Goal: Task Accomplishment & Management: Use online tool/utility

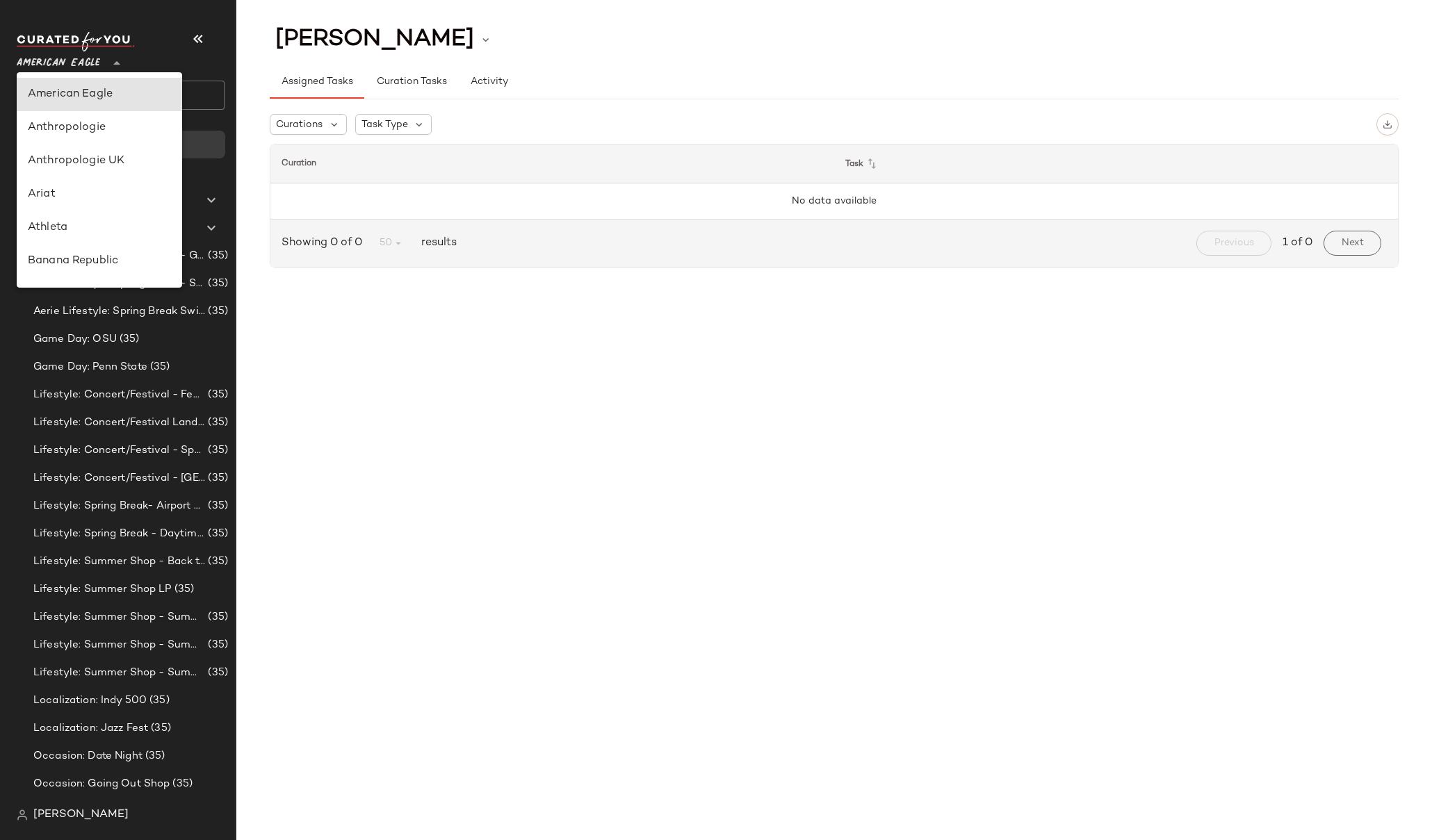
click at [20, 64] on span "American Eagle" at bounding box center [58, 60] width 83 height 25
click at [59, 99] on div "American Eagle" at bounding box center [100, 94] width 143 height 16
click at [59, 61] on span "American Eagle" at bounding box center [58, 60] width 83 height 25
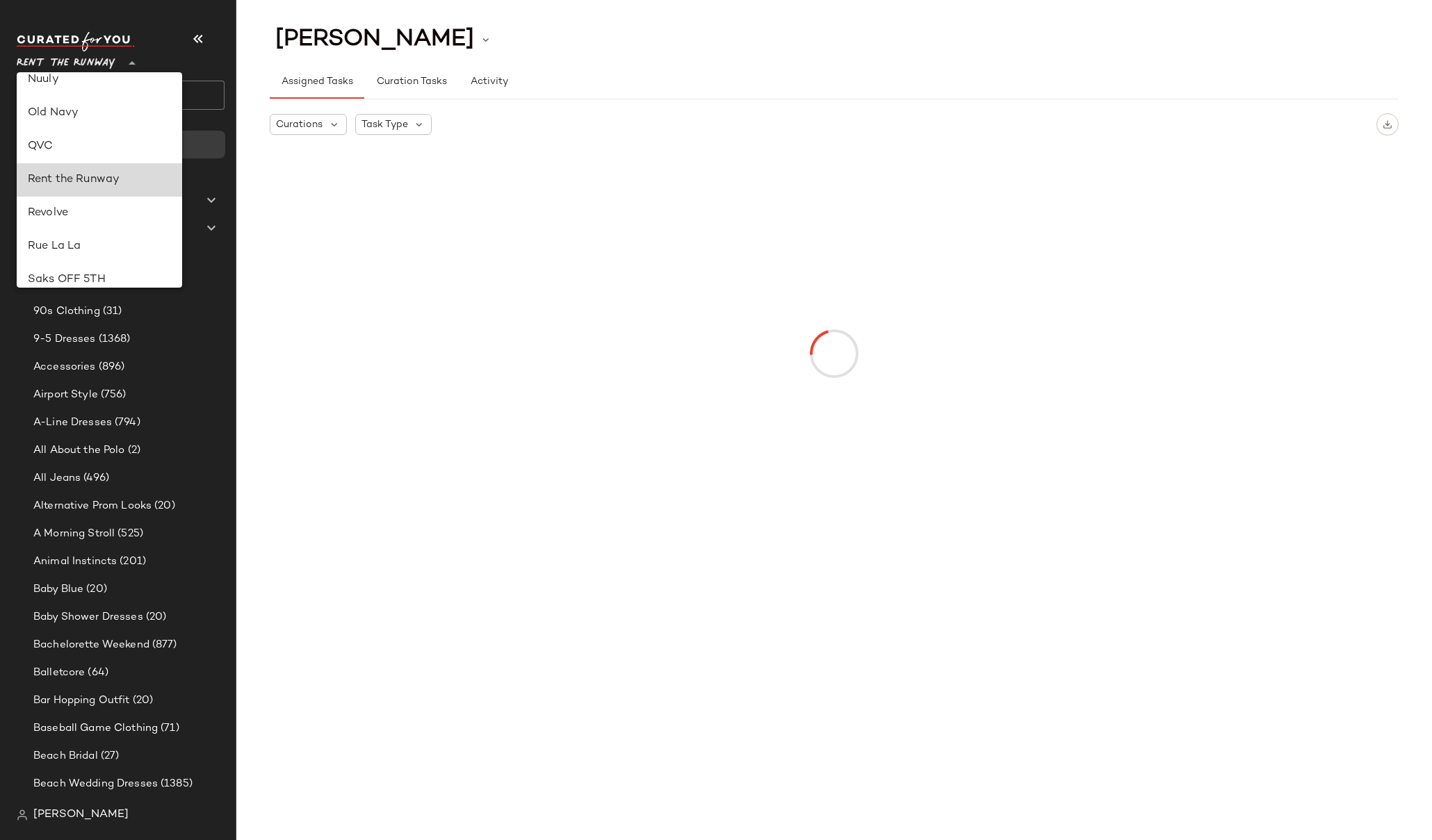
type input "**"
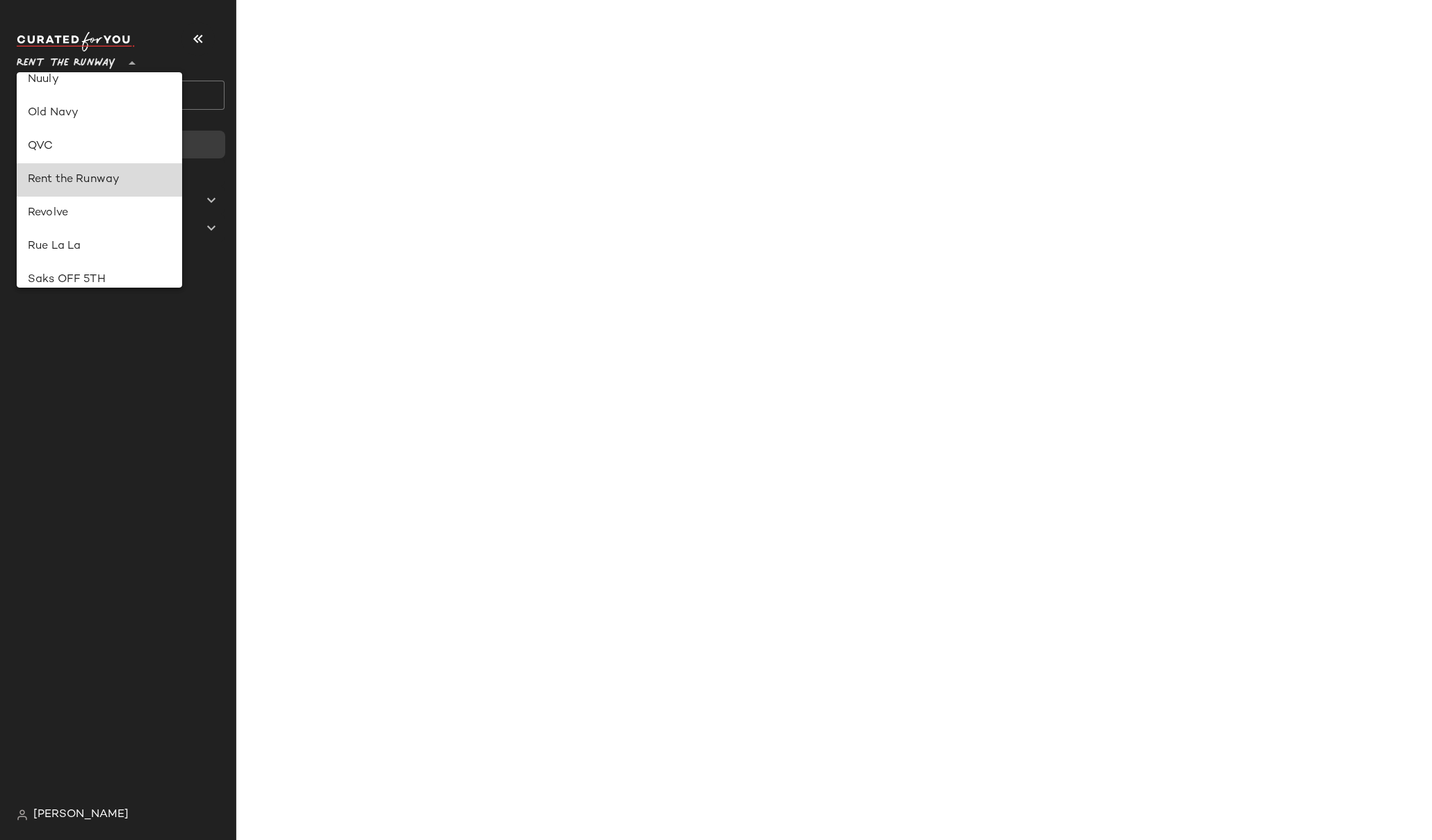
click at [66, 182] on div "Rent the Runway" at bounding box center [100, 180] width 143 height 16
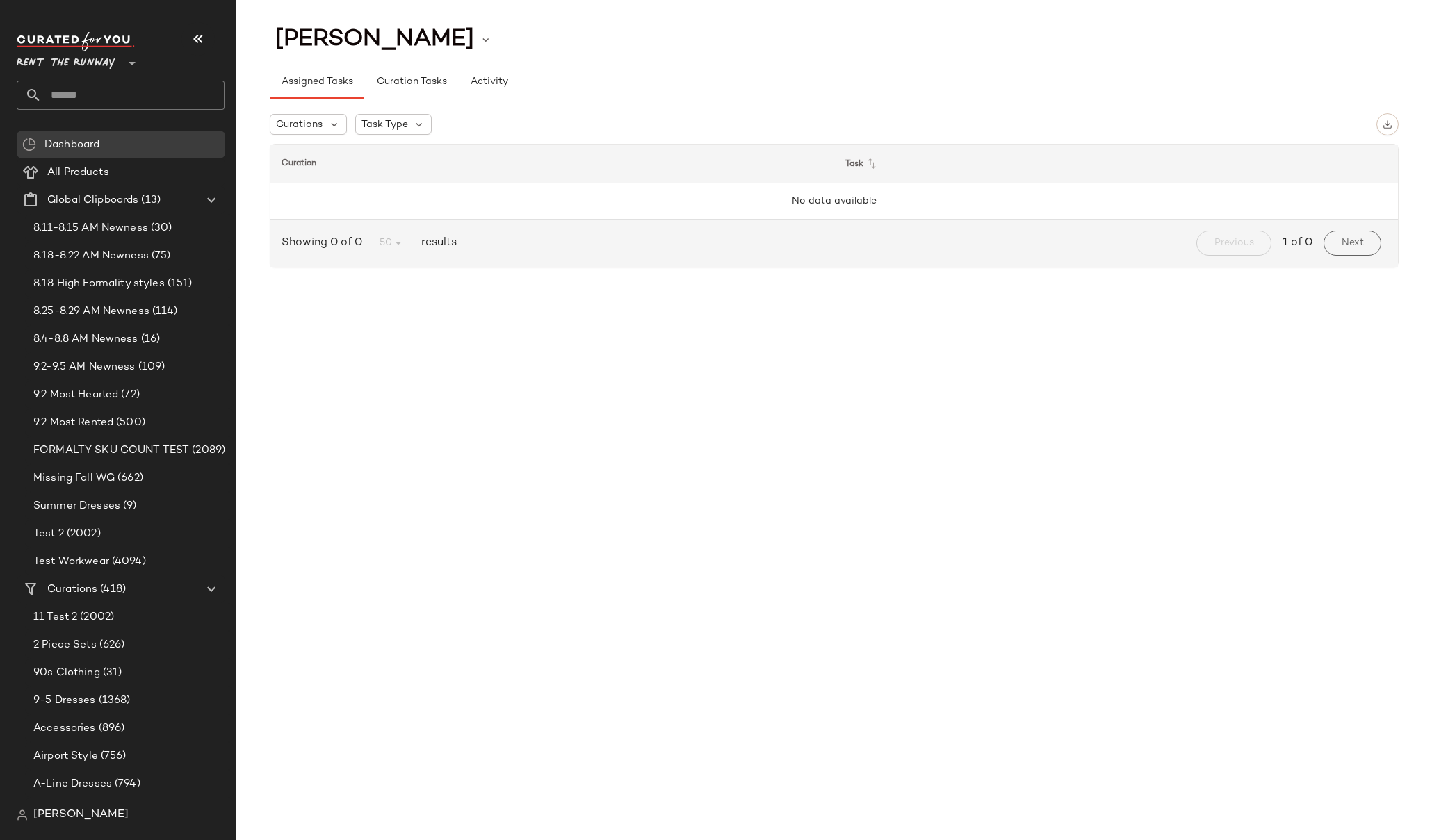
click at [264, 308] on div "[PERSON_NAME] Assigned Tasks Curation Tasks Activity Curations Task Type Curati…" at bounding box center [834, 431] width 1196 height 818
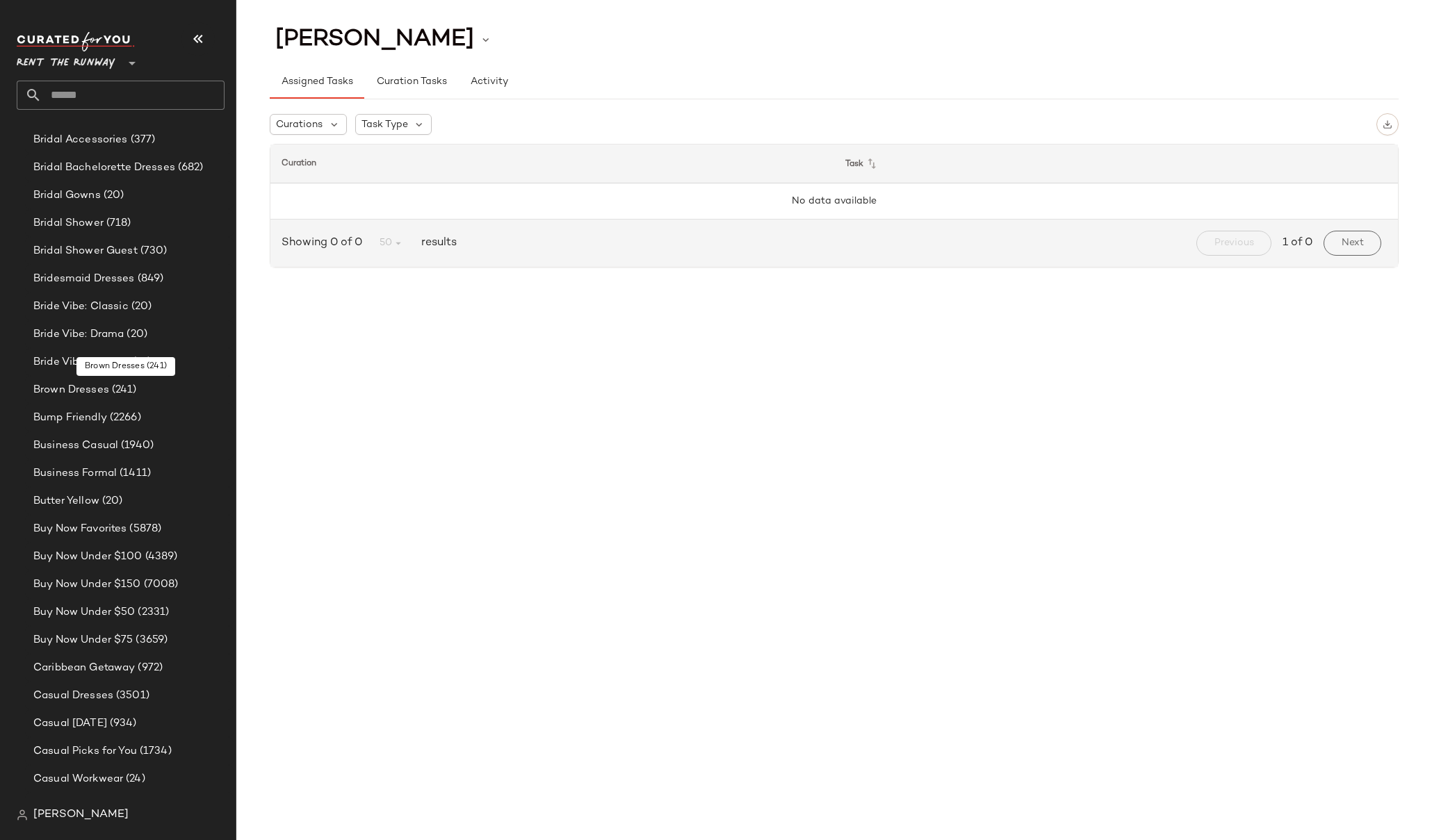
scroll to position [1699, 0]
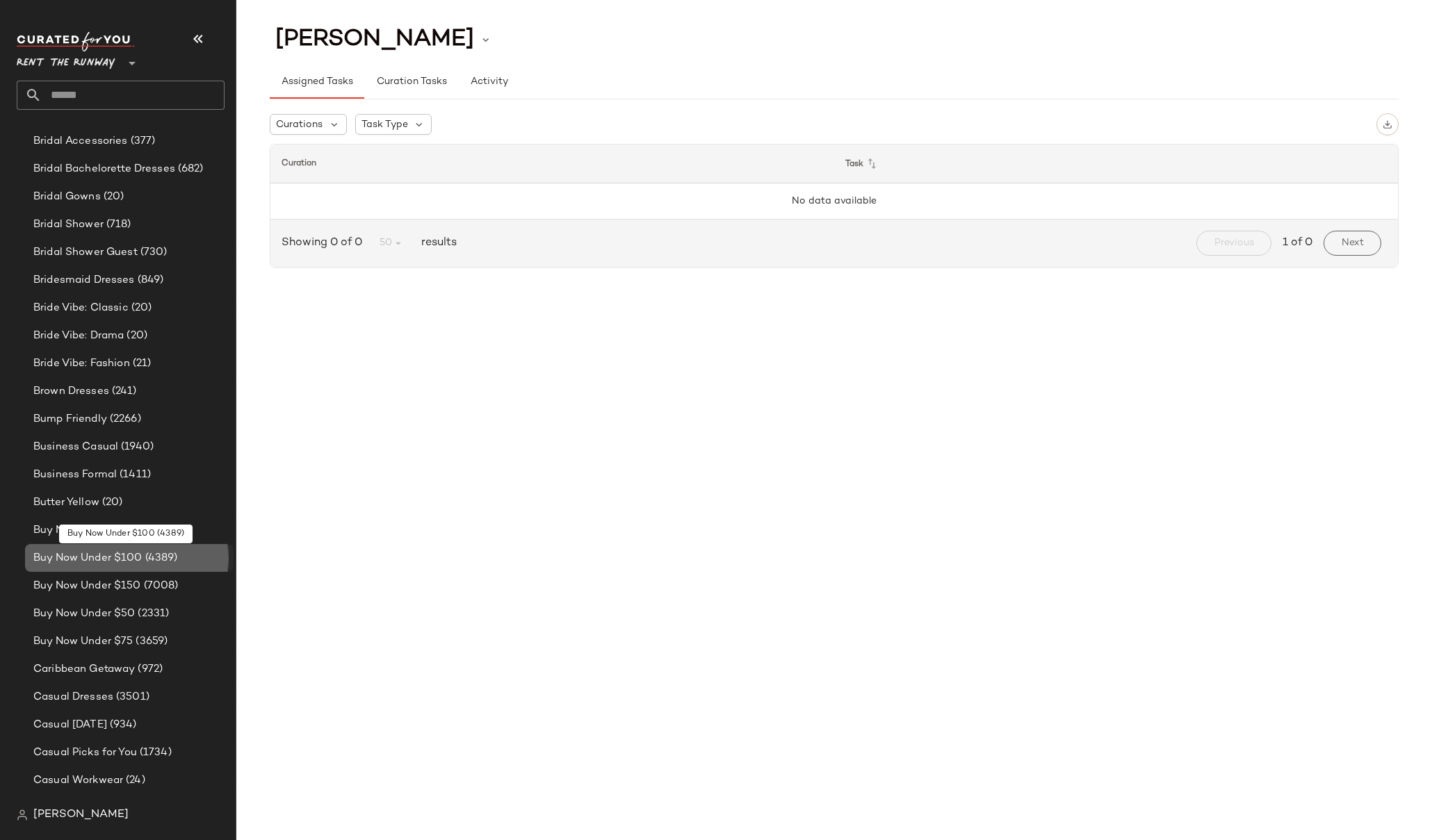
click at [98, 552] on span "Buy Now Under $100" at bounding box center [88, 559] width 109 height 16
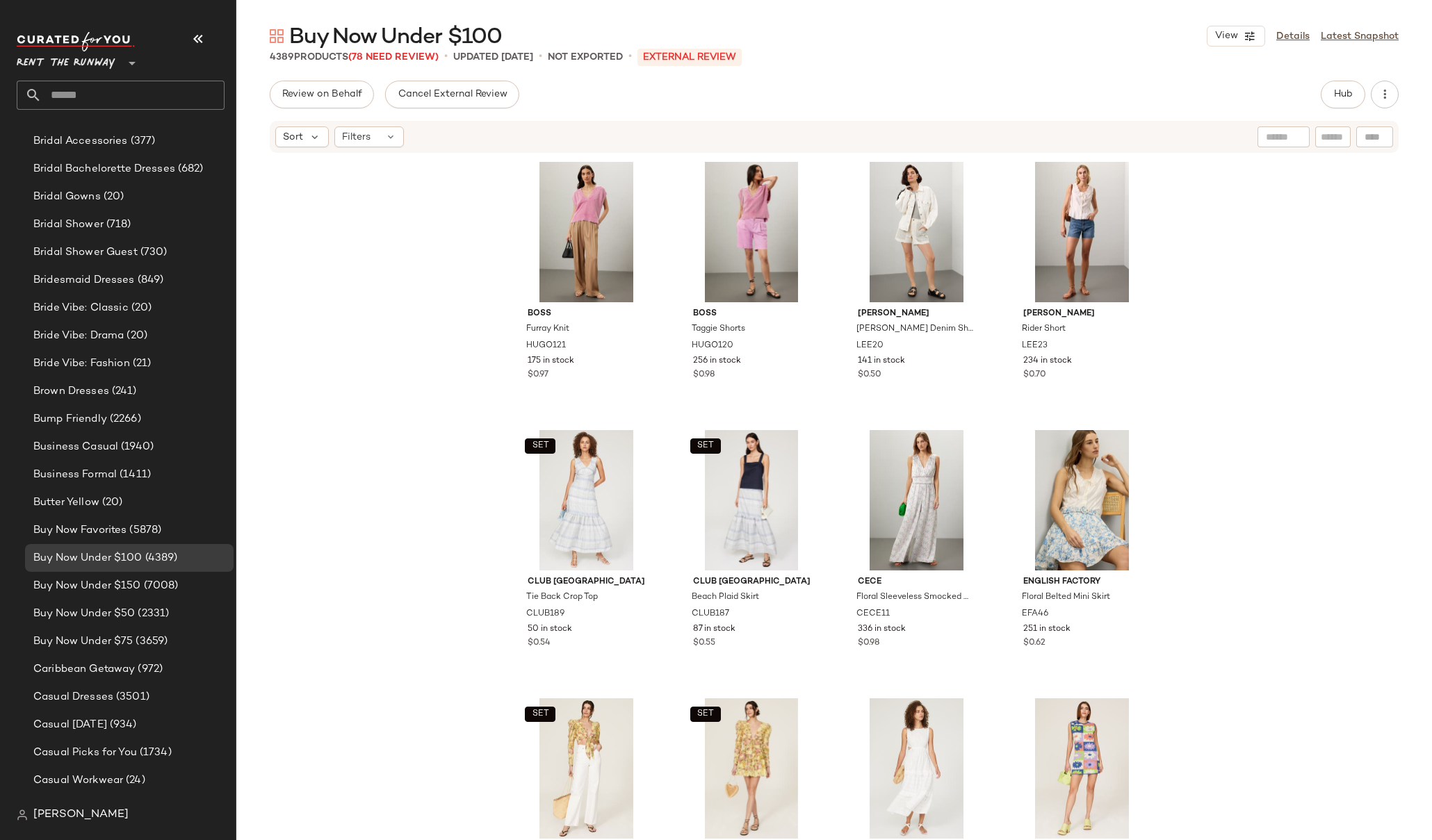
click at [73, 89] on input "text" at bounding box center [133, 95] width 183 height 29
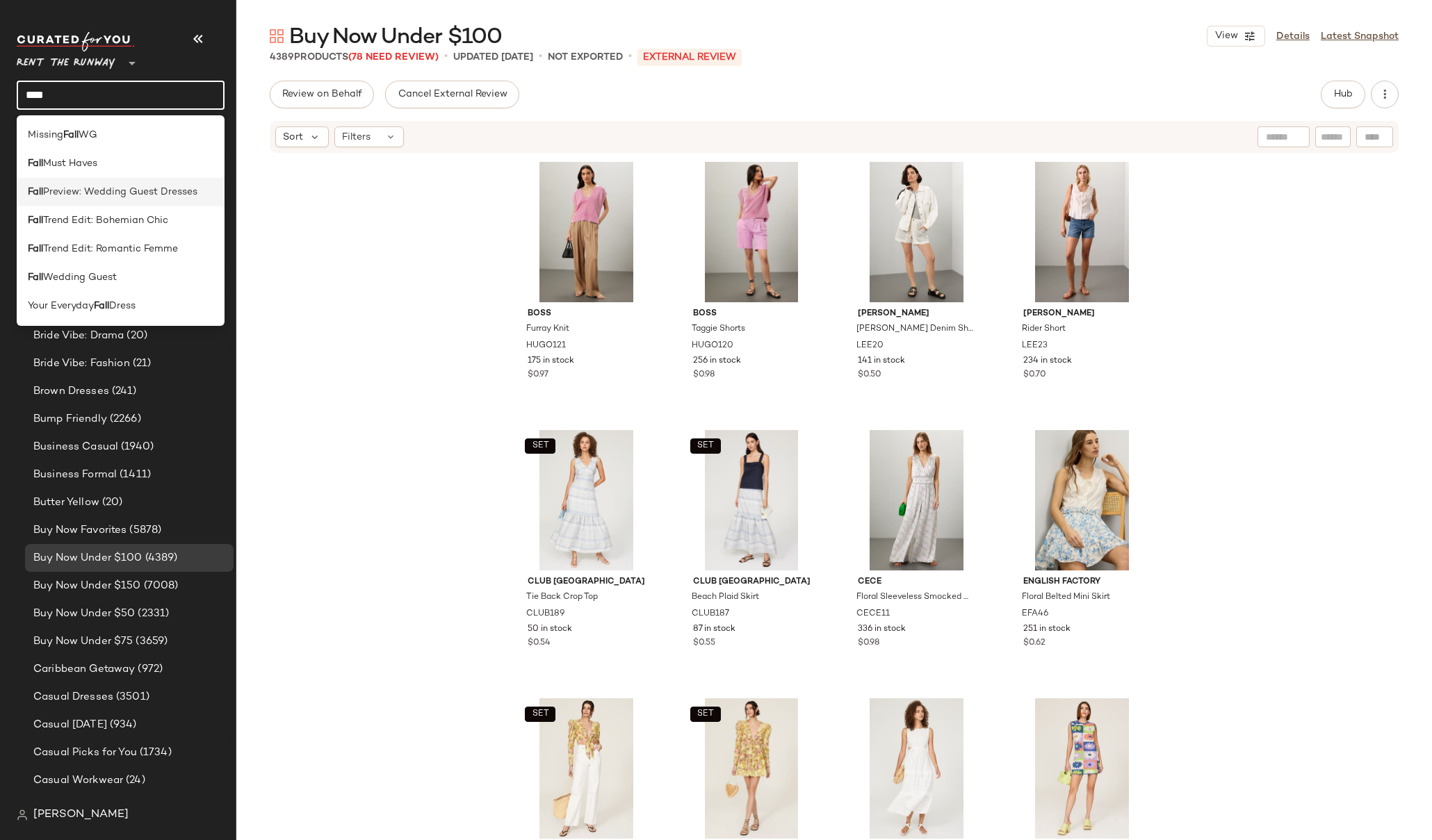
type input "****"
click at [139, 192] on span "Preview: Wedding Guest Dresses" at bounding box center [120, 192] width 155 height 14
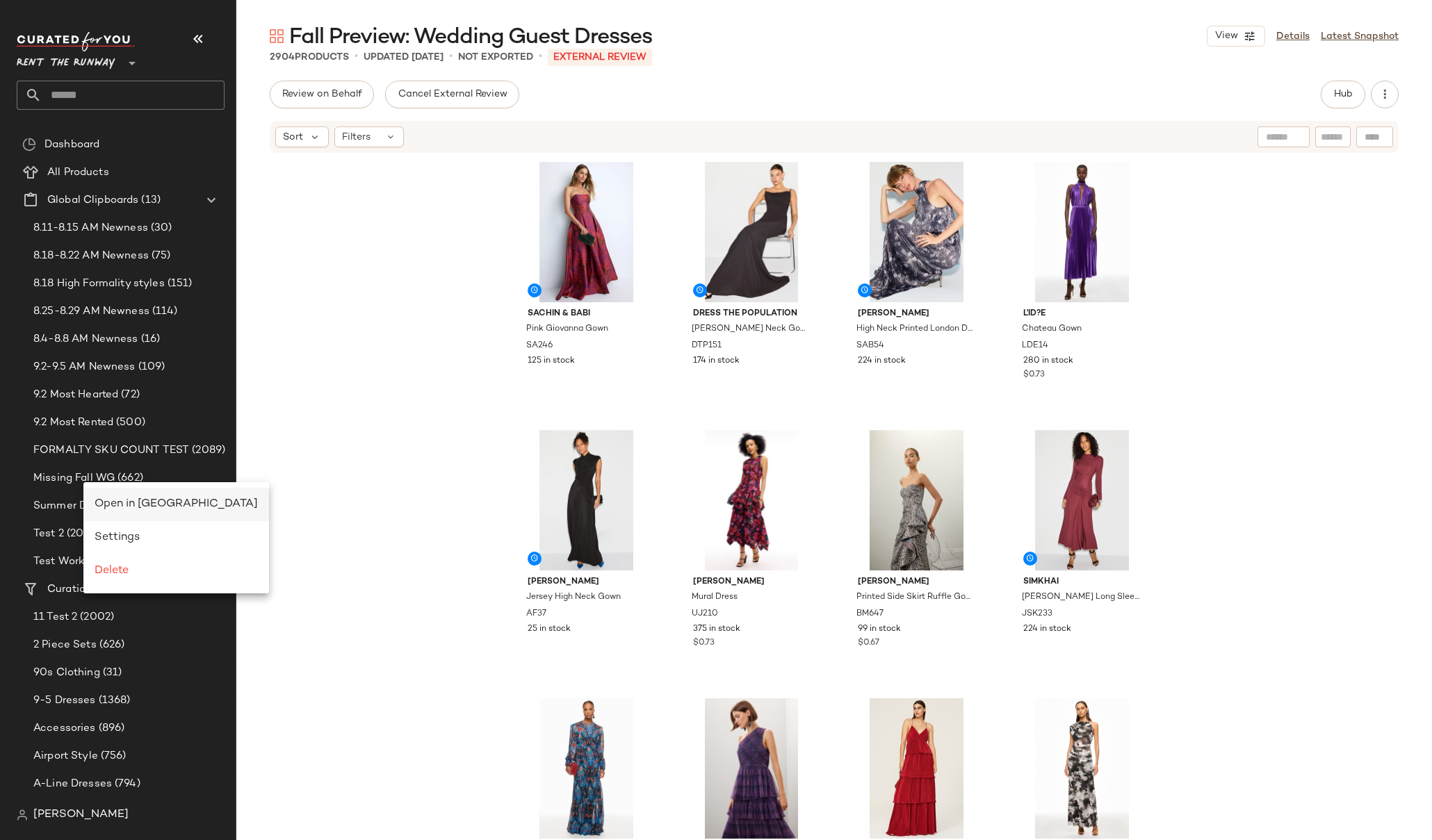
click at [168, 505] on span "Open in [GEOGRAPHIC_DATA]" at bounding box center [176, 504] width 164 height 12
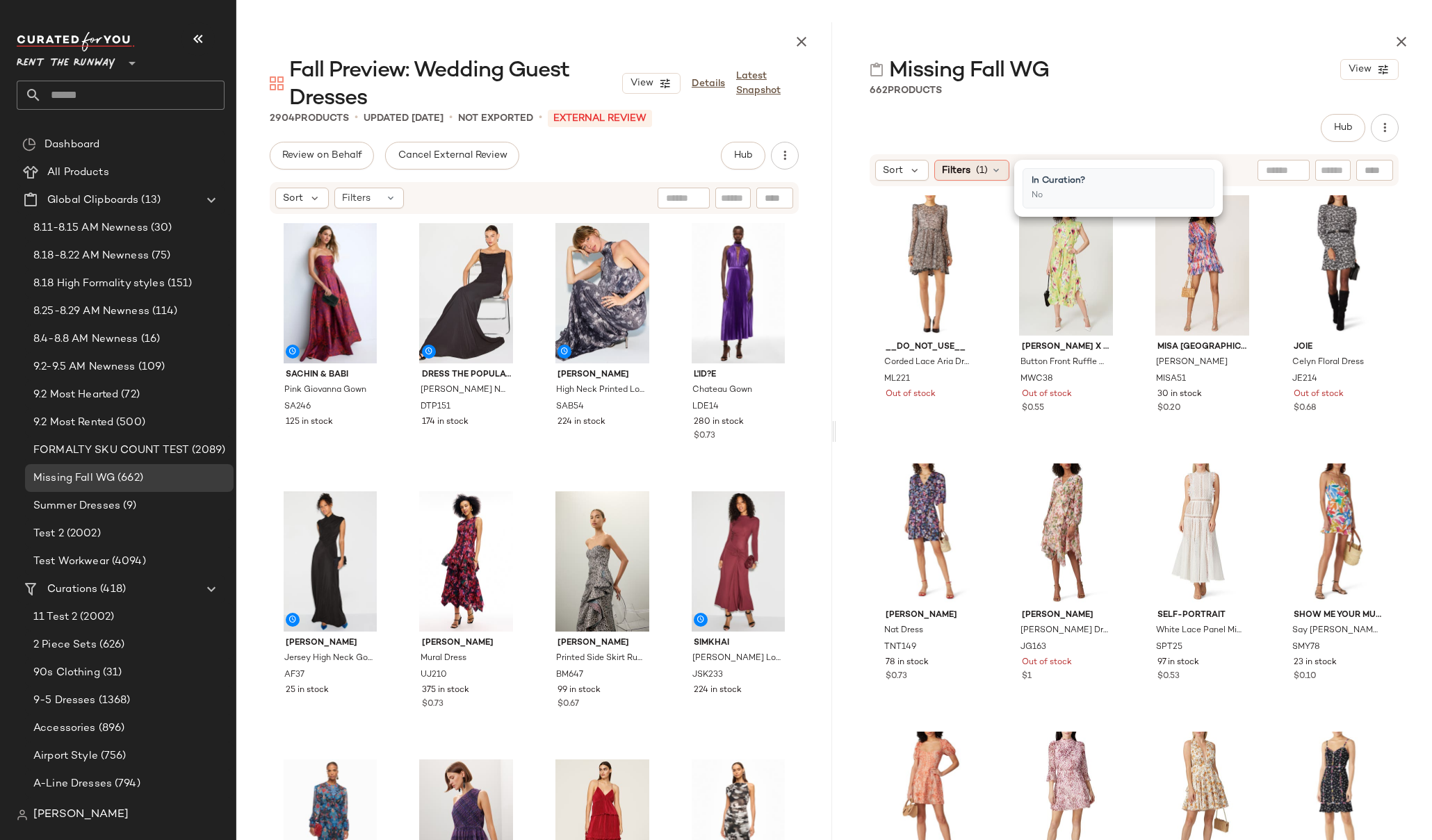
click at [981, 173] on span "(1)" at bounding box center [982, 171] width 12 height 14
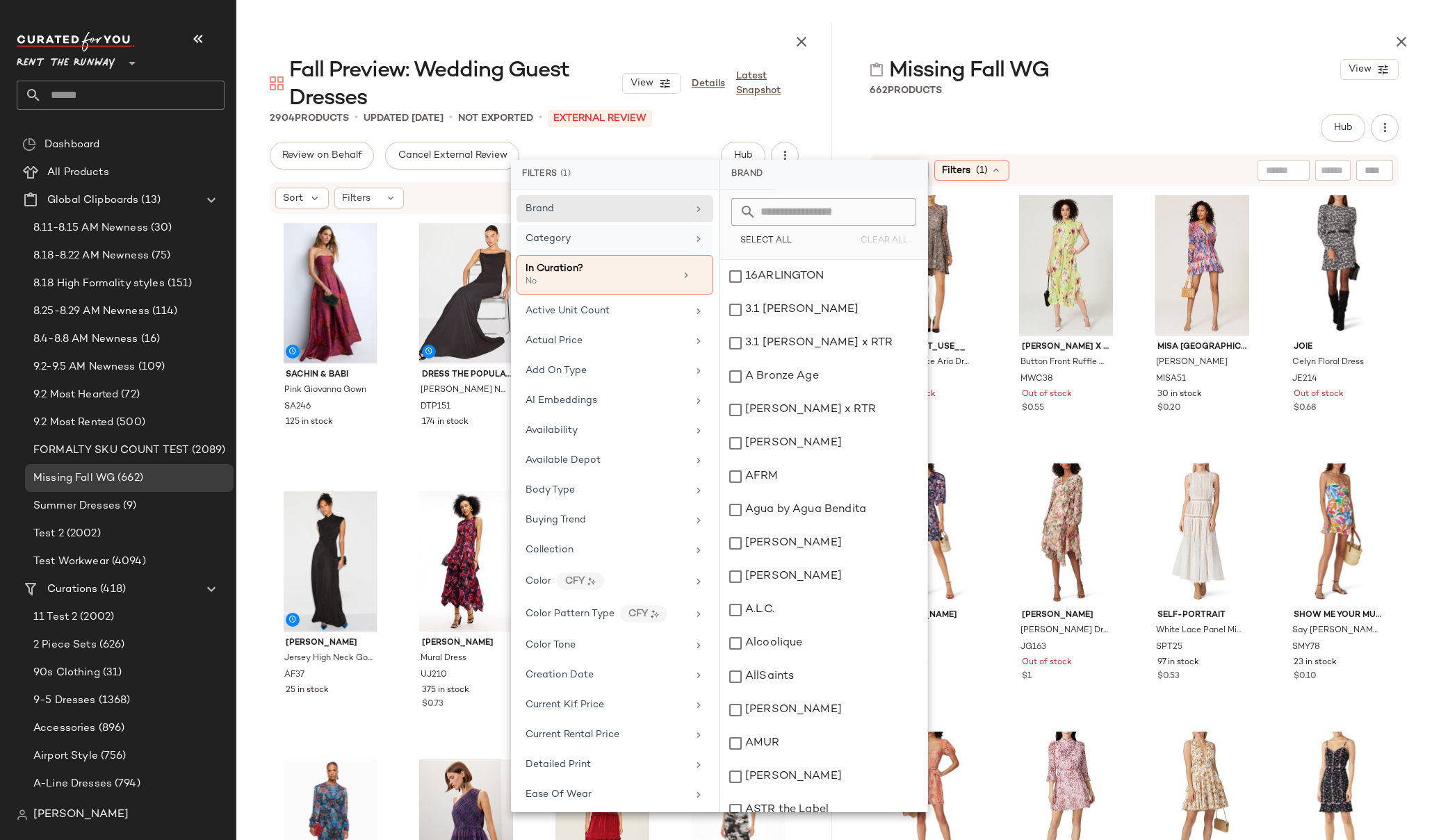
click at [553, 239] on span "Category" at bounding box center [548, 239] width 45 height 11
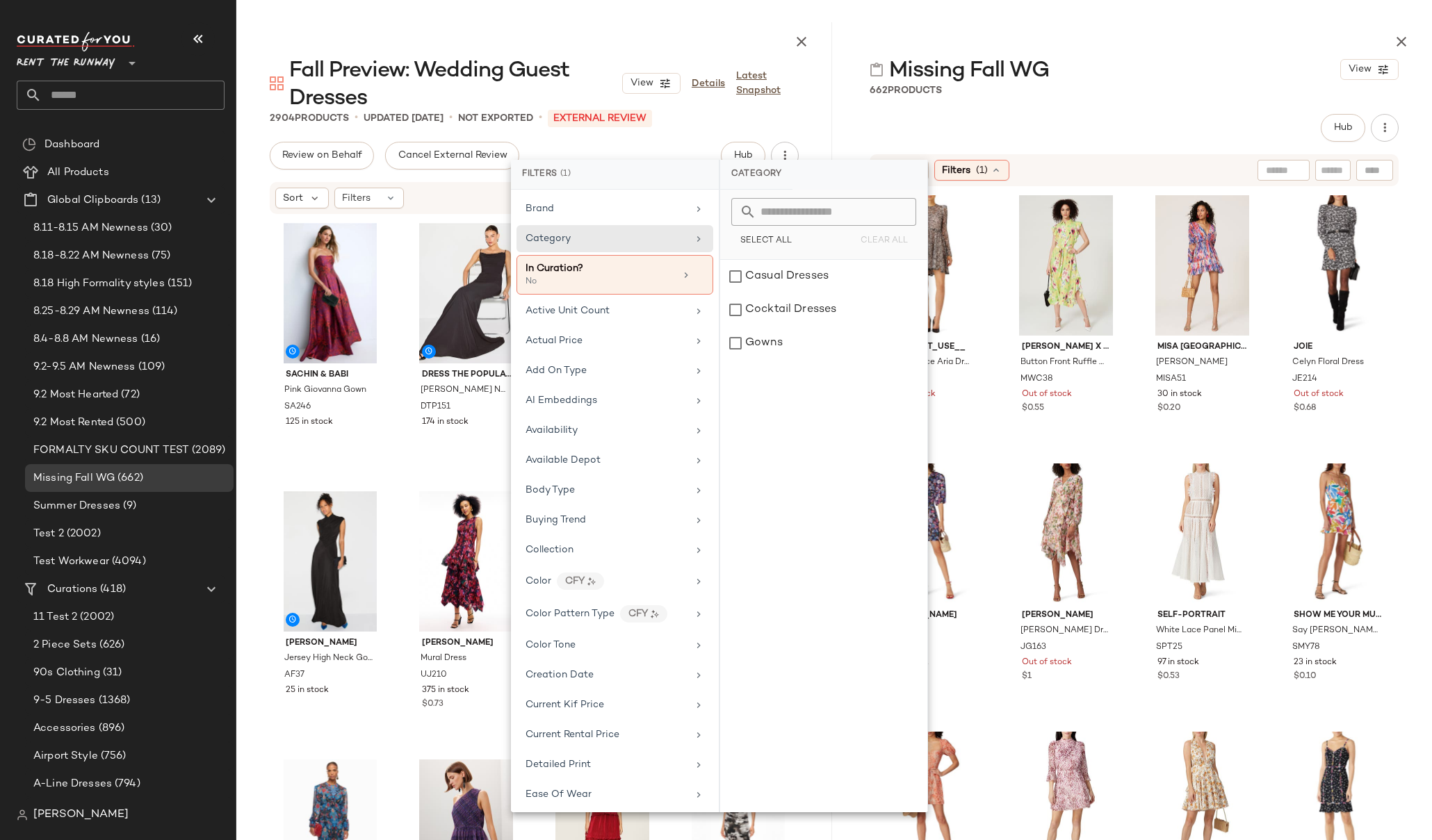
click at [1181, 83] on div "662 Products" at bounding box center [1134, 90] width 596 height 14
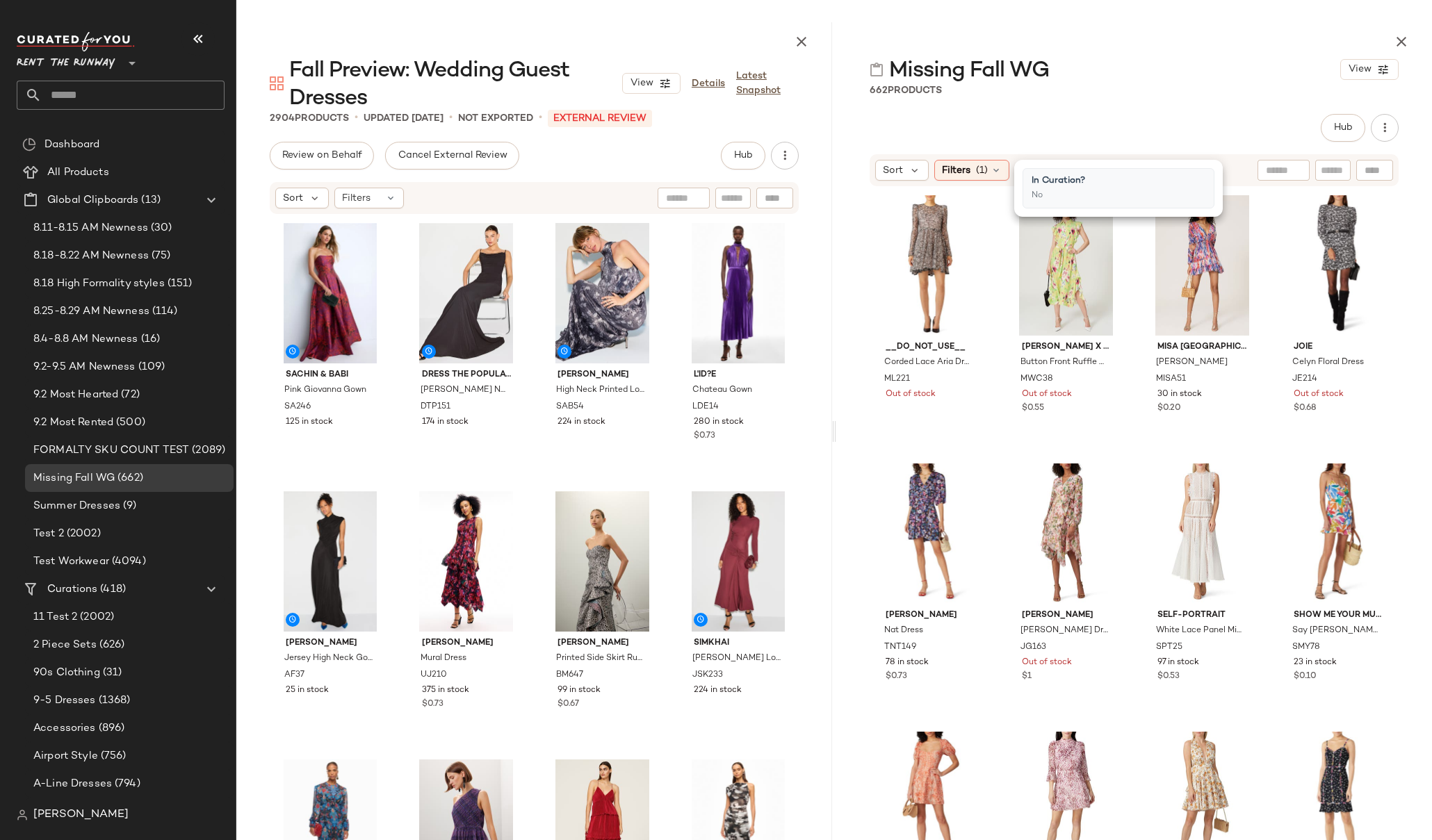
click at [1408, 202] on div "__DO_NOT_USE__ Corded Lace Aria Dress ML221 Out of stock [PERSON_NAME] x RTR Bu…" at bounding box center [1134, 551] width 596 height 728
click at [1344, 130] on span "Hub" at bounding box center [1343, 127] width 20 height 11
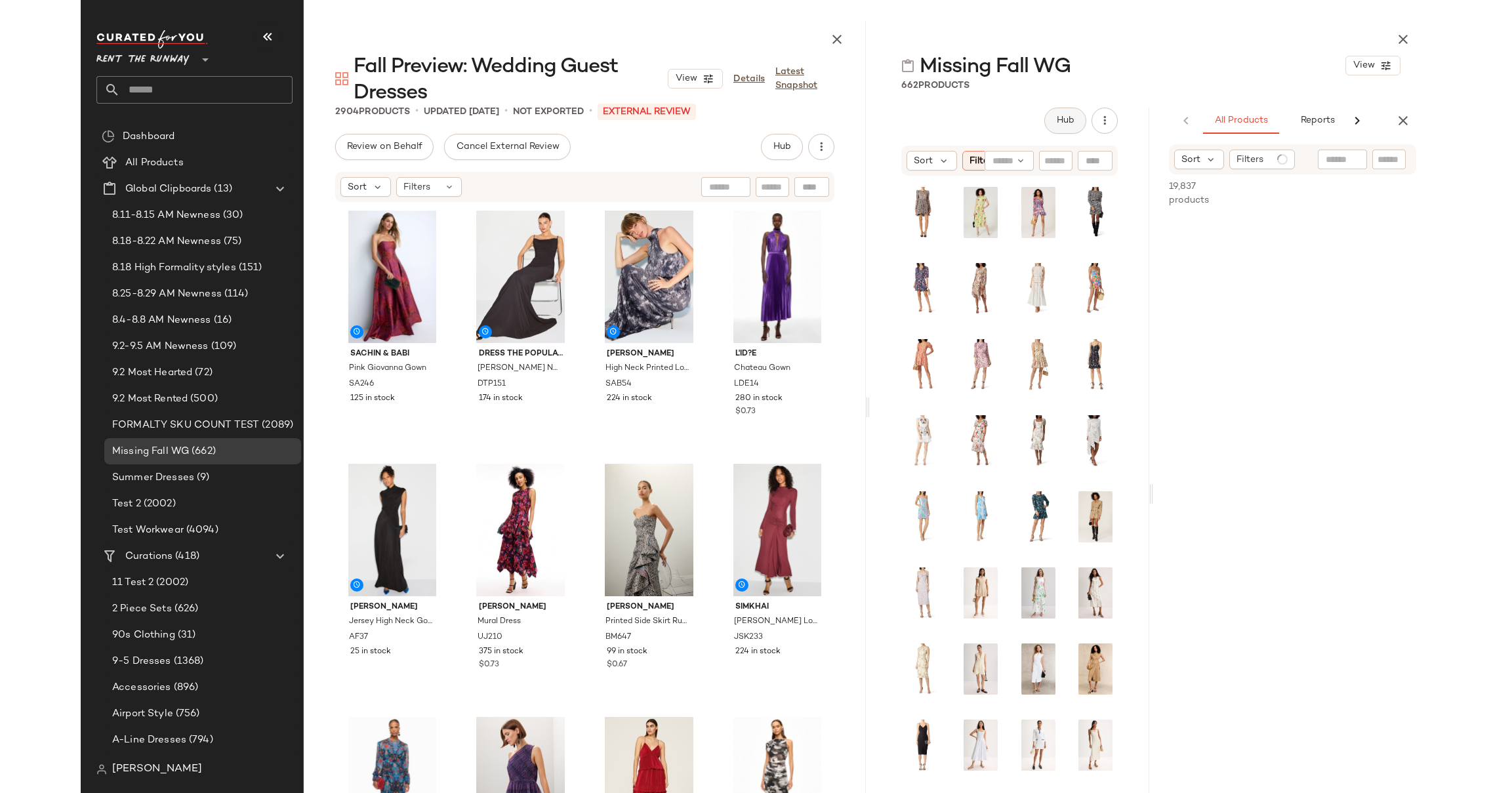
scroll to position [0, 15]
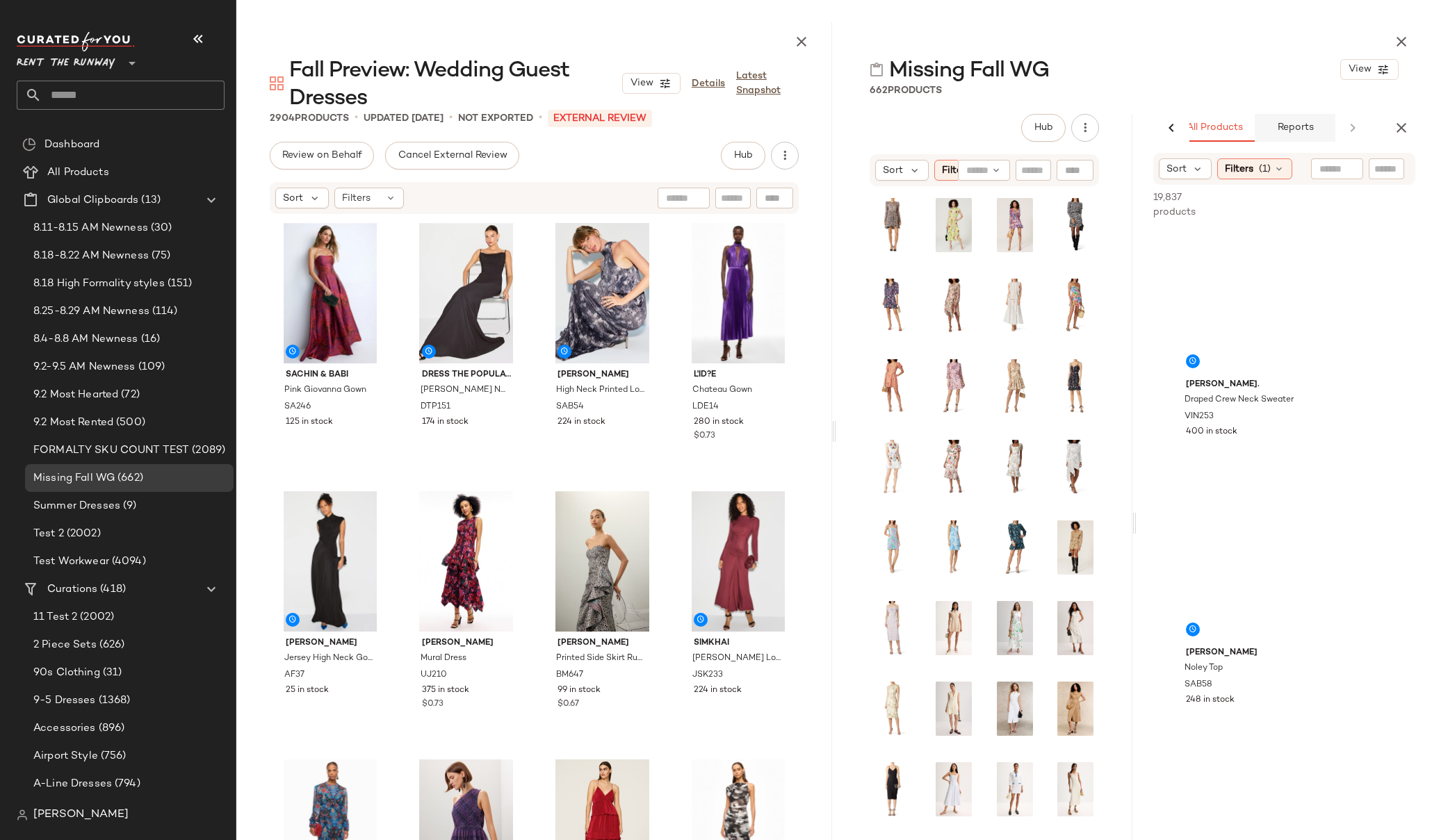
click at [1308, 130] on span "Reports" at bounding box center [1294, 127] width 37 height 11
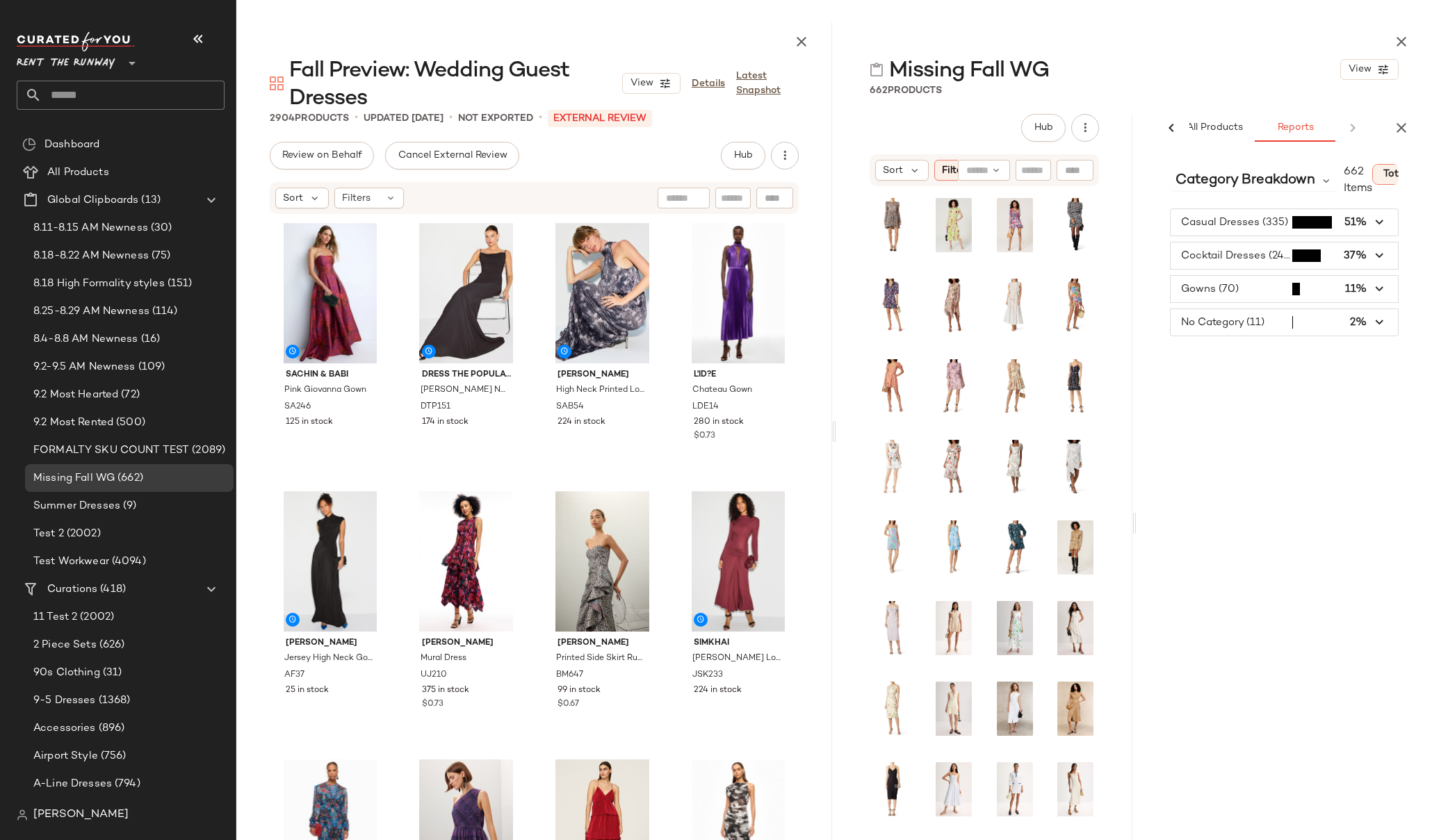
click at [1265, 223] on span "button" at bounding box center [1285, 222] width 228 height 26
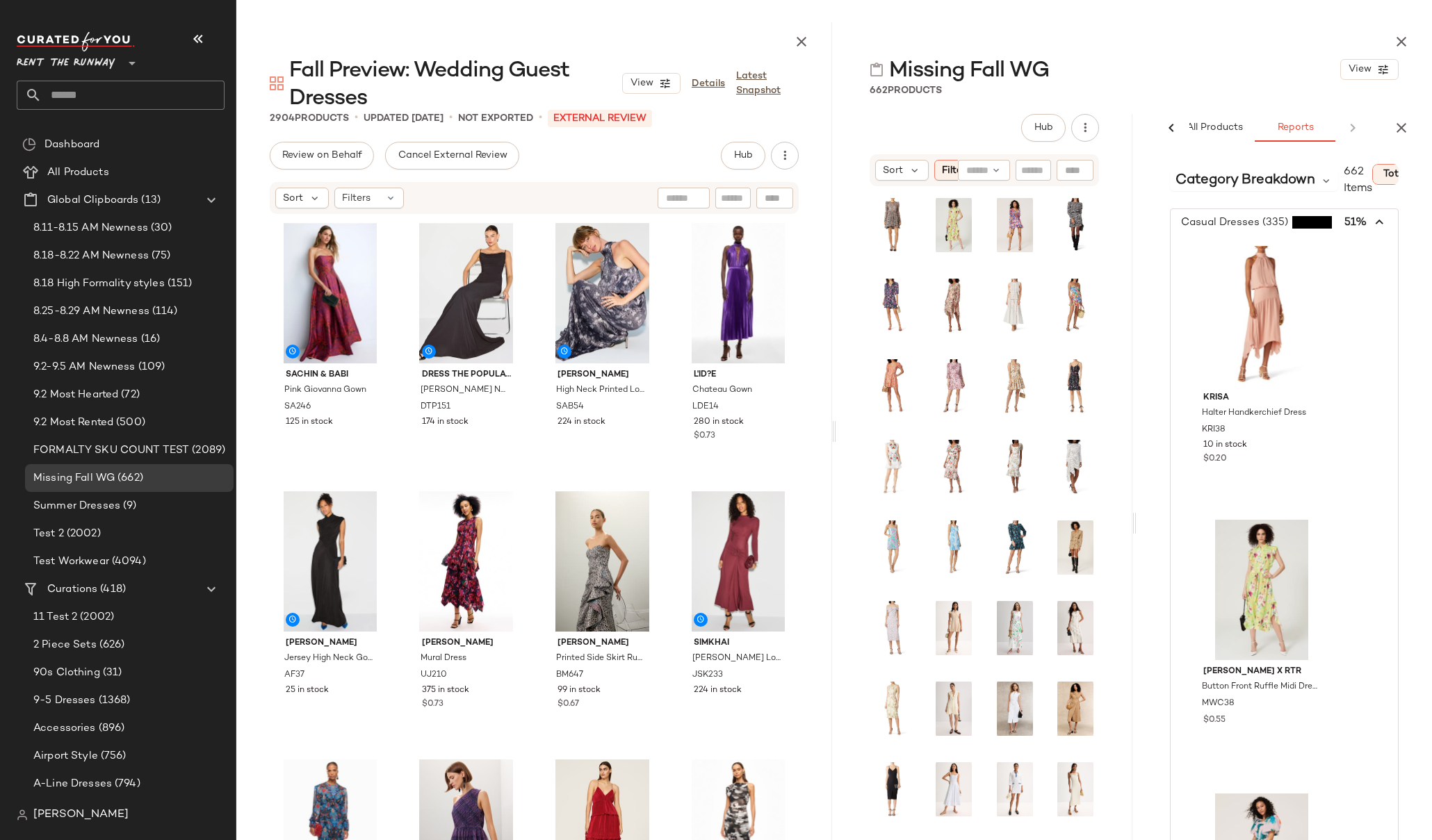
click at [1265, 223] on span "button" at bounding box center [1285, 222] width 228 height 26
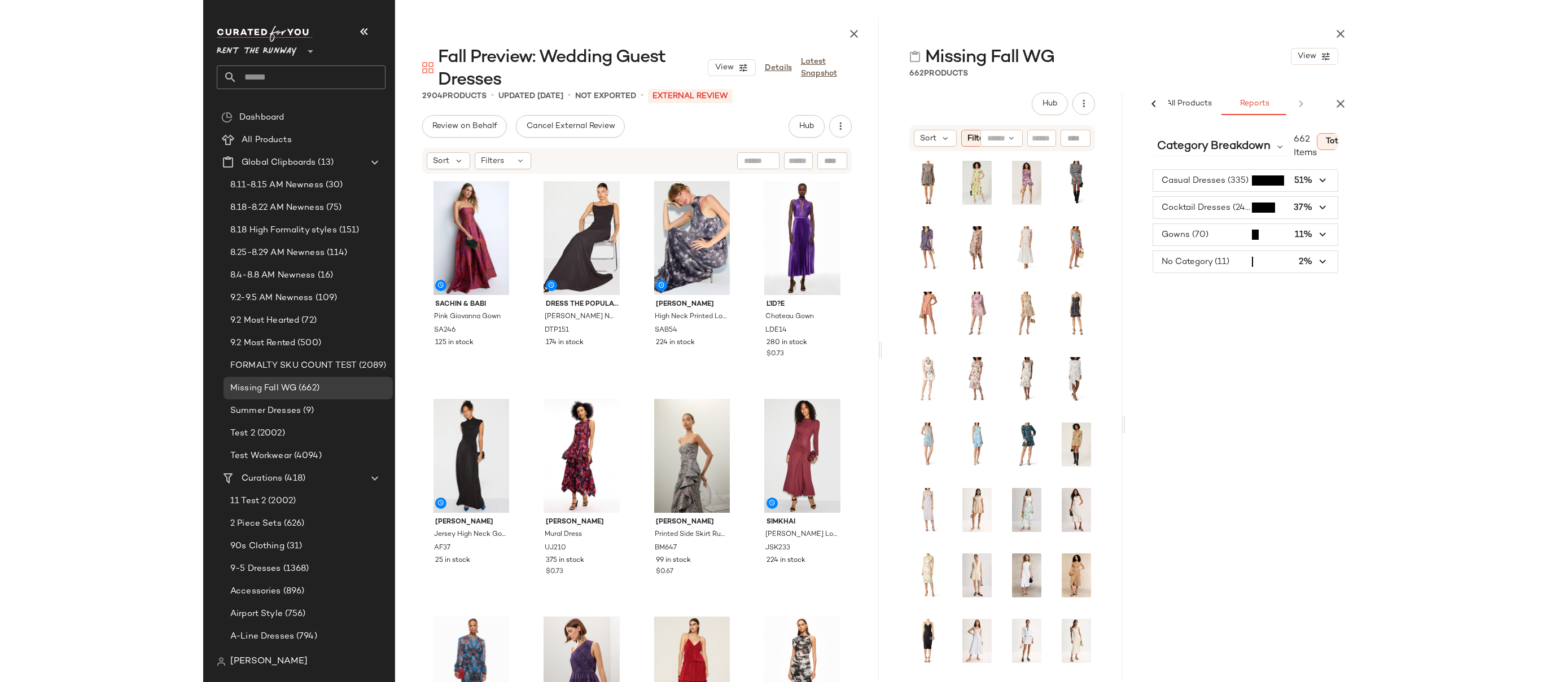
scroll to position [0, 0]
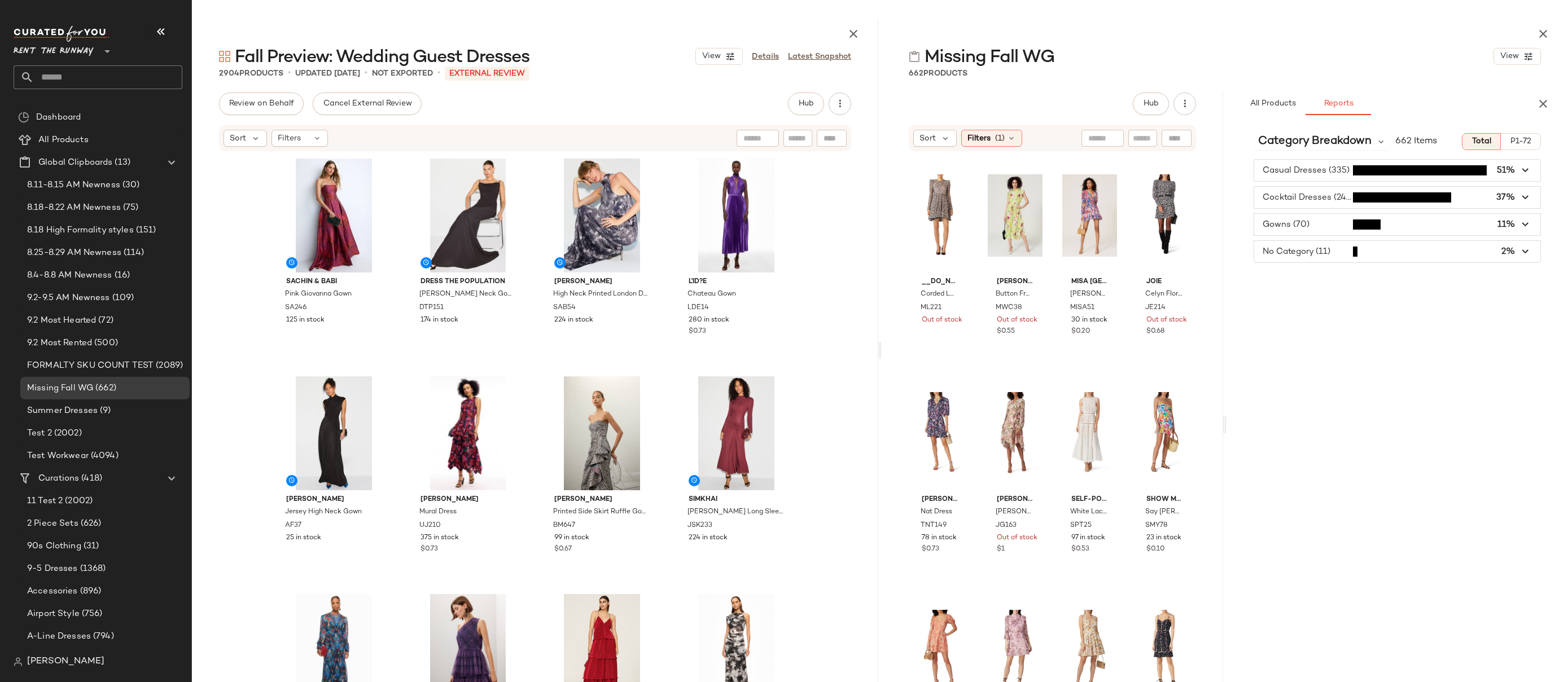
click at [1162, 283] on div "Category Breakdown 662 Items Total P1-72 Casual Dresses (335) 51% Cocktail Dres…" at bounding box center [1397, 440] width 342 height 632
click at [1162, 226] on span "button" at bounding box center [1398, 224] width 286 height 21
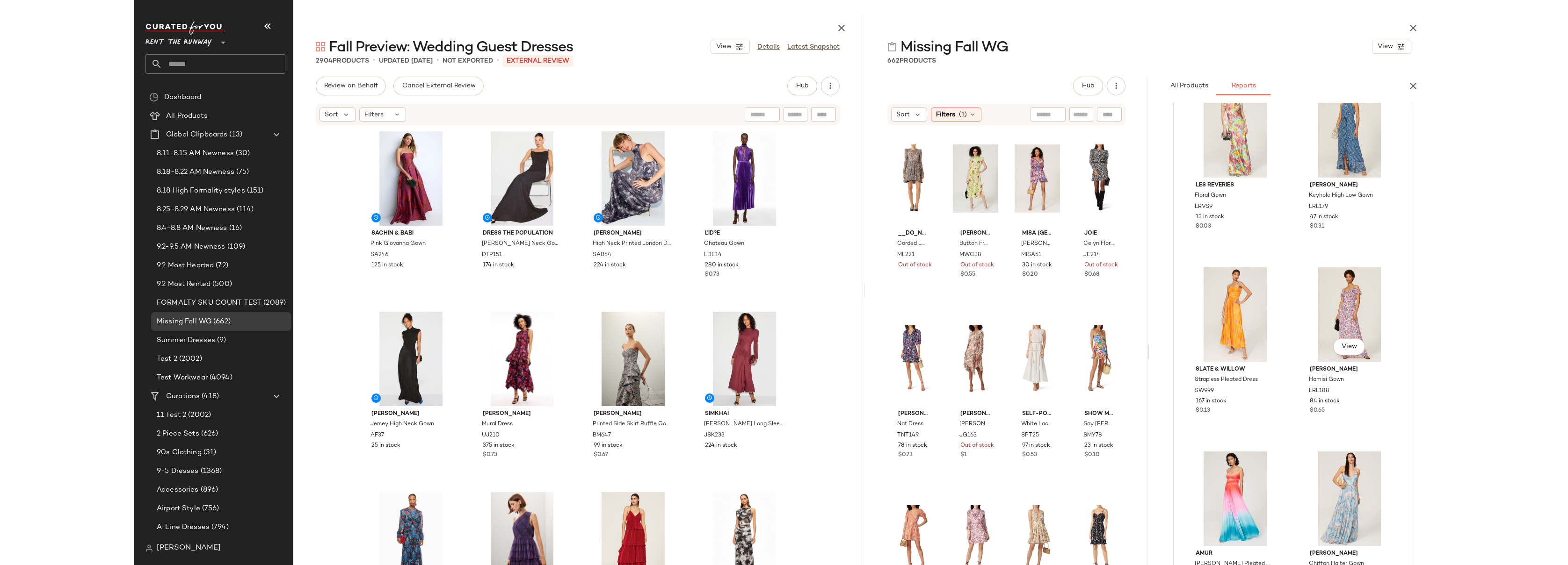
scroll to position [3942, 0]
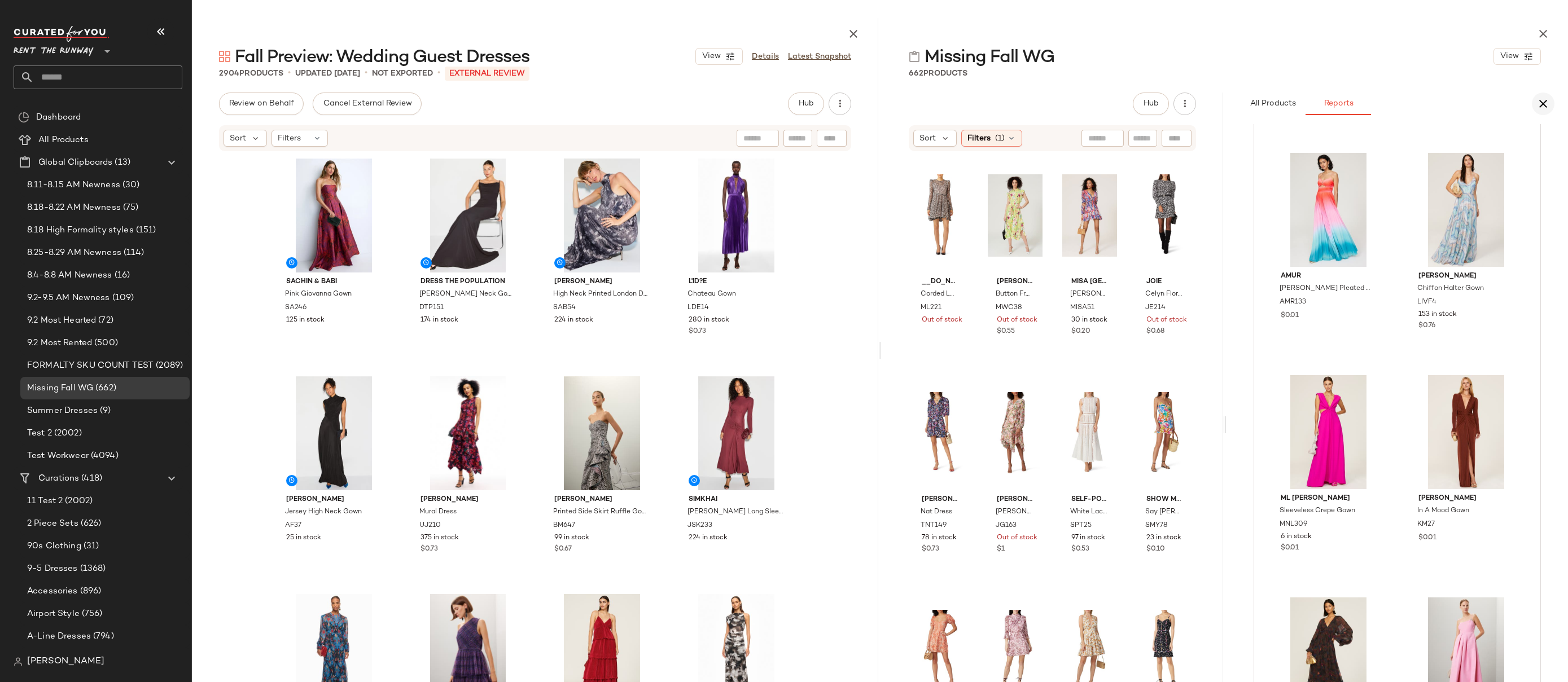
click at [1162, 104] on icon "button" at bounding box center [1543, 104] width 13 height 13
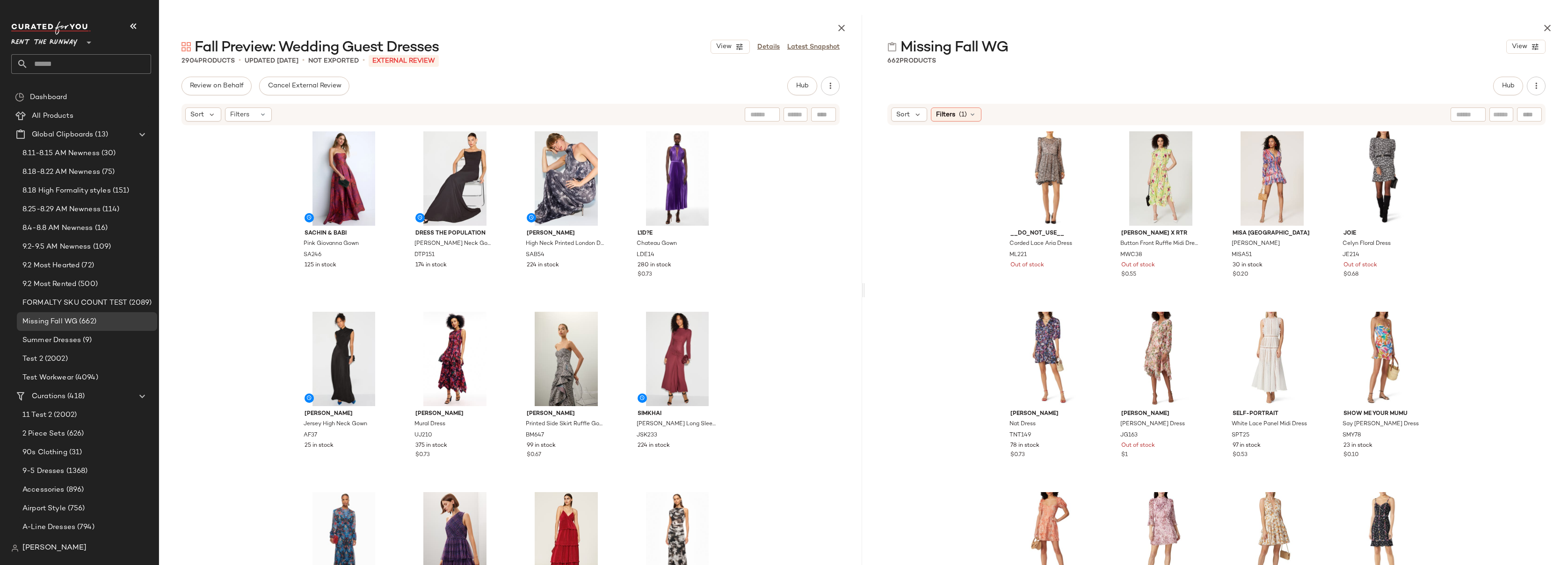
click at [963, 205] on div "__DO_NOT_USE__ Corded Lace Aria Dress ML221 Out of stock [PERSON_NAME] x RTR Bu…" at bounding box center [1216, 370] width 703 height 490
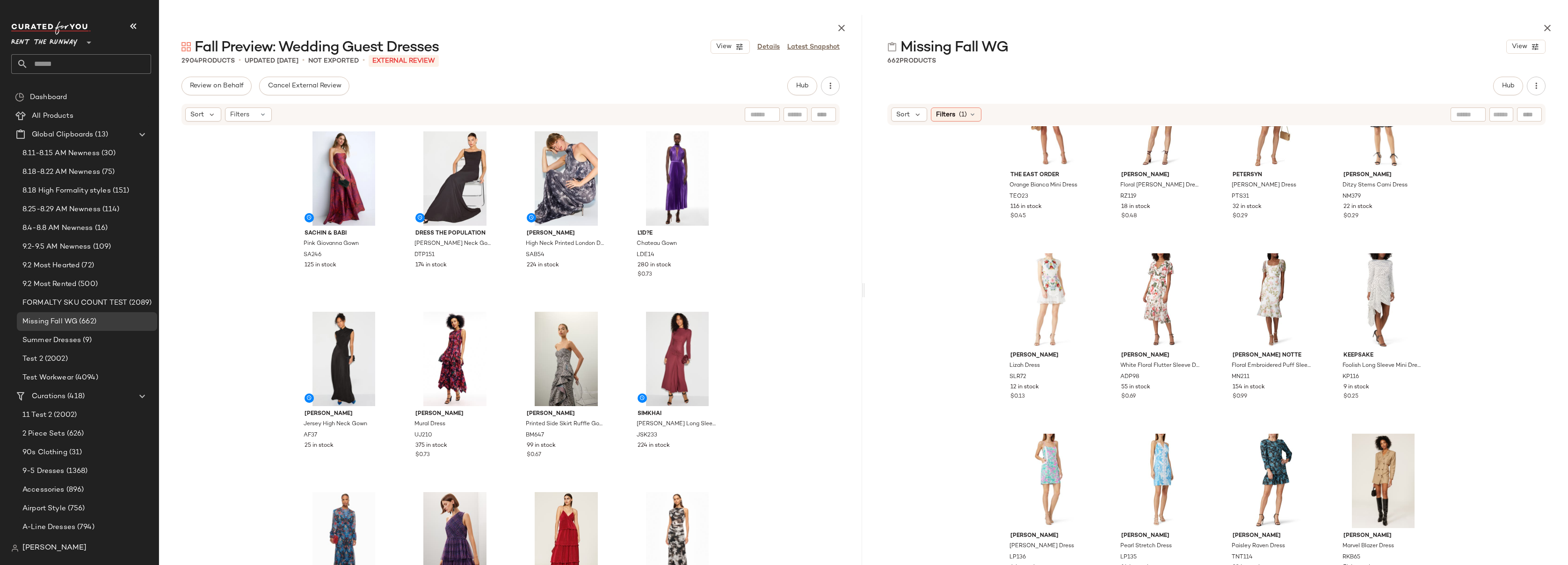
scroll to position [0, 0]
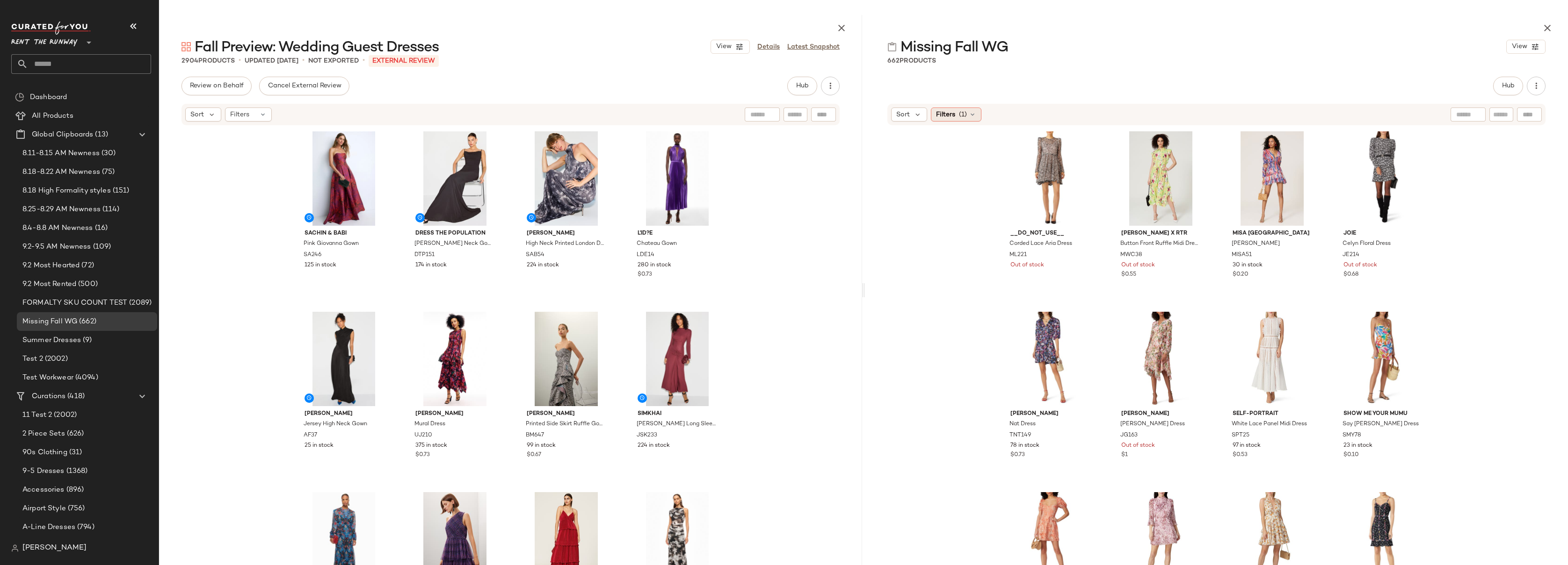
click at [943, 116] on span "Filters" at bounding box center [946, 115] width 19 height 10
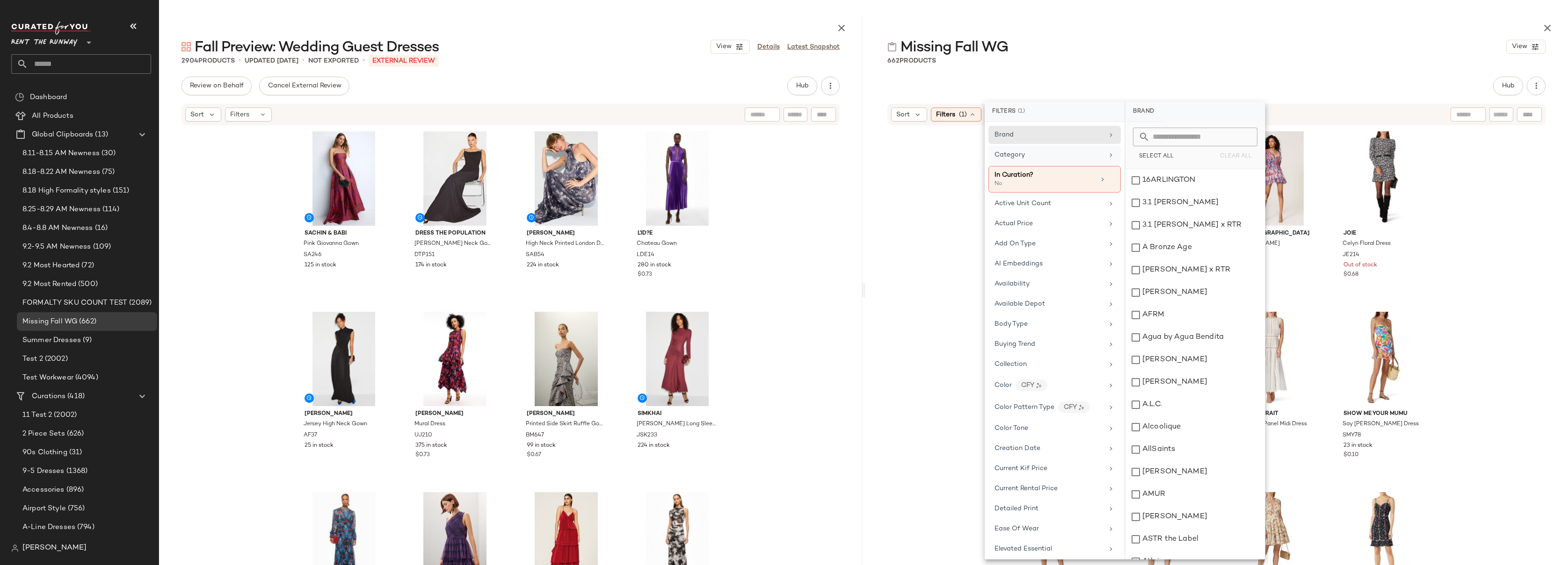
click at [963, 156] on span "Category" at bounding box center [1010, 155] width 30 height 7
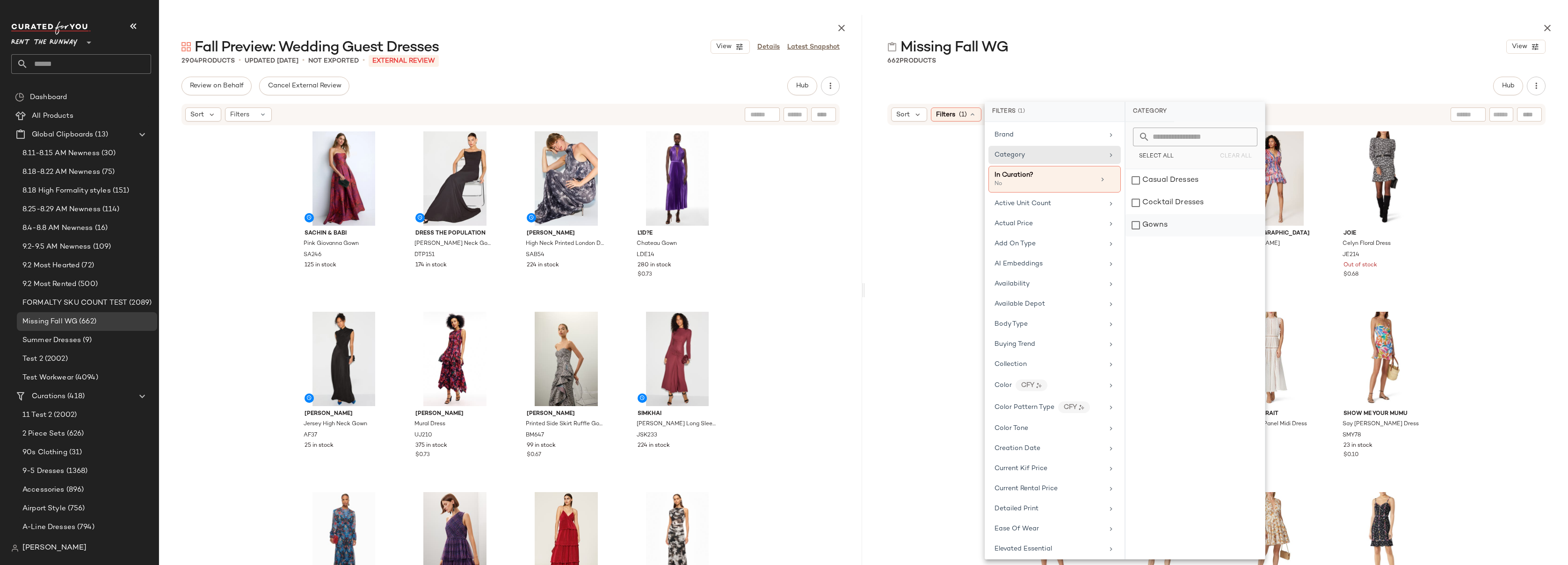
click at [963, 226] on div "Gowns" at bounding box center [1195, 225] width 139 height 23
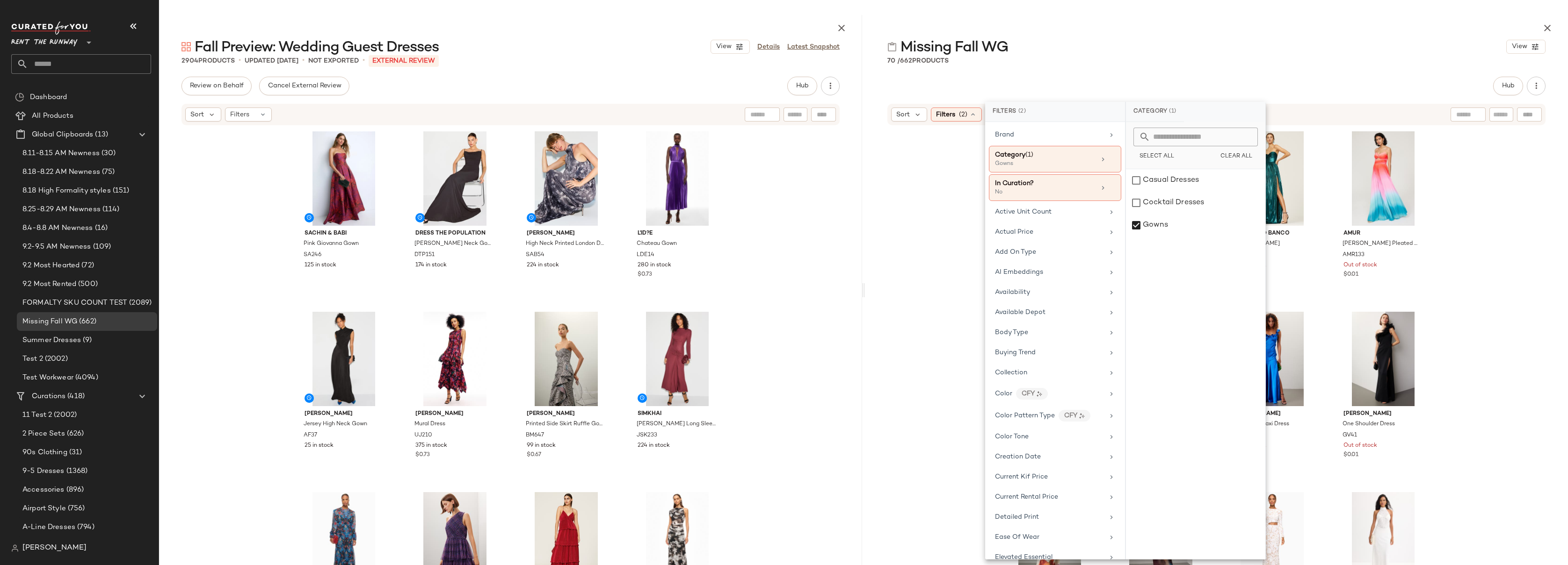
click at [963, 63] on div "70 / 662 Products" at bounding box center [1216, 60] width 703 height 9
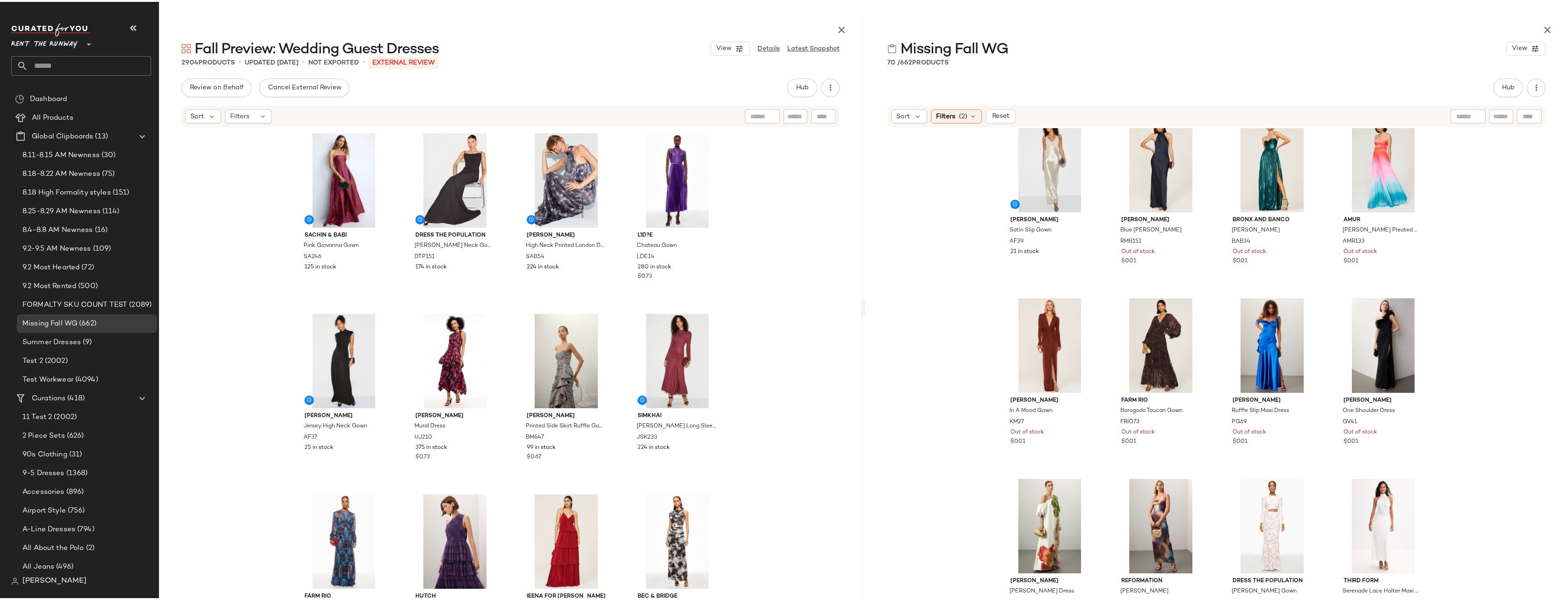
scroll to position [12, 0]
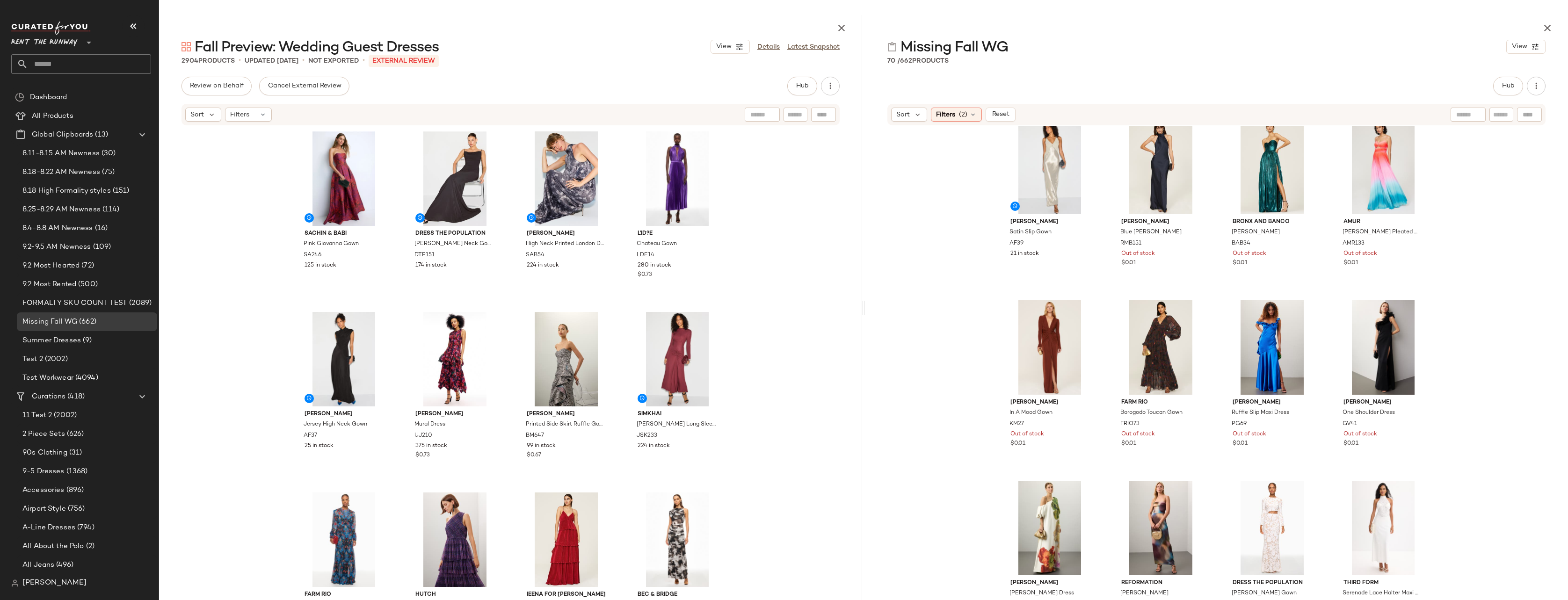
click at [963, 389] on div "[PERSON_NAME] Satin Slip Gown AF39 21 in stock [PERSON_NAME] Blue [PERSON_NAME]…" at bounding box center [1216, 388] width 703 height 524
click at [963, 302] on div "[PERSON_NAME] Satin Slip Gown AF39 21 in stock [PERSON_NAME] Blue [PERSON_NAME]…" at bounding box center [1216, 388] width 703 height 524
click at [963, 407] on div "[PERSON_NAME] Satin Slip Gown AF39 21 in stock [PERSON_NAME] Blue [PERSON_NAME]…" at bounding box center [1216, 388] width 703 height 524
click at [963, 559] on span "View" at bounding box center [1161, 560] width 16 height 7
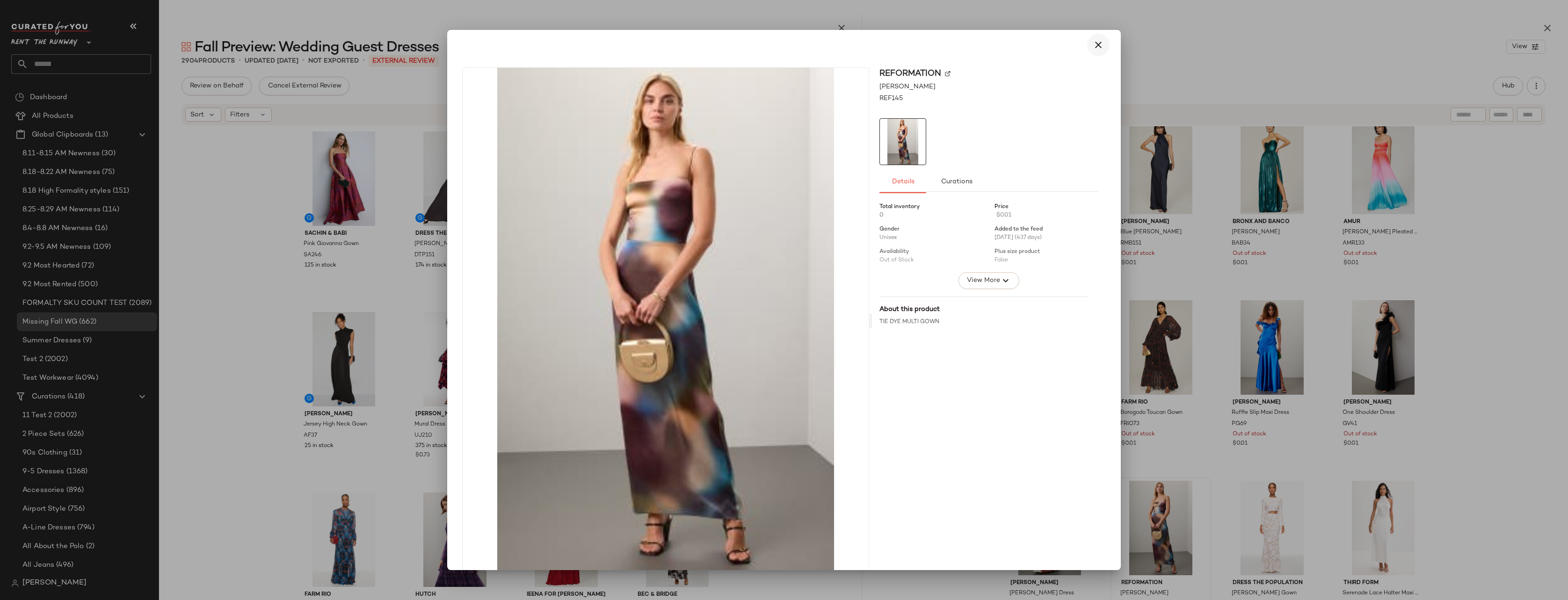
click at [963, 43] on icon "button" at bounding box center [1098, 45] width 11 height 11
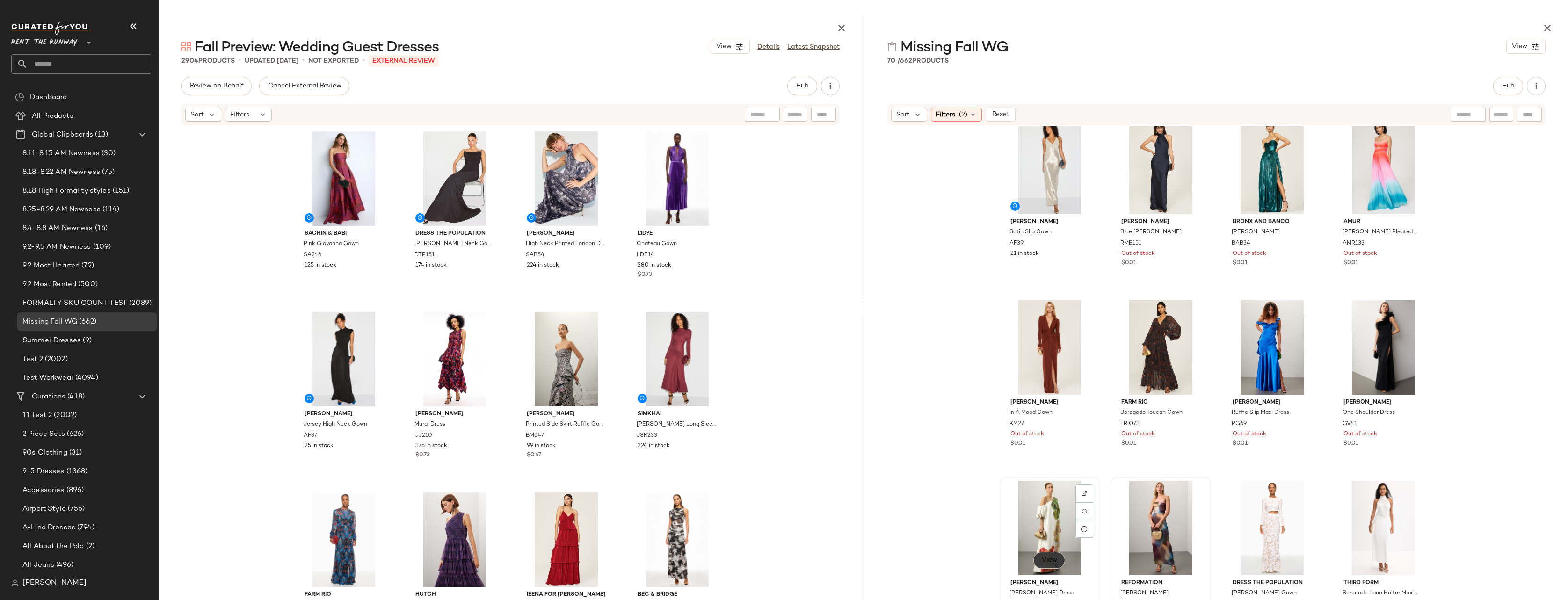
click at [963, 559] on button "View" at bounding box center [1049, 560] width 32 height 17
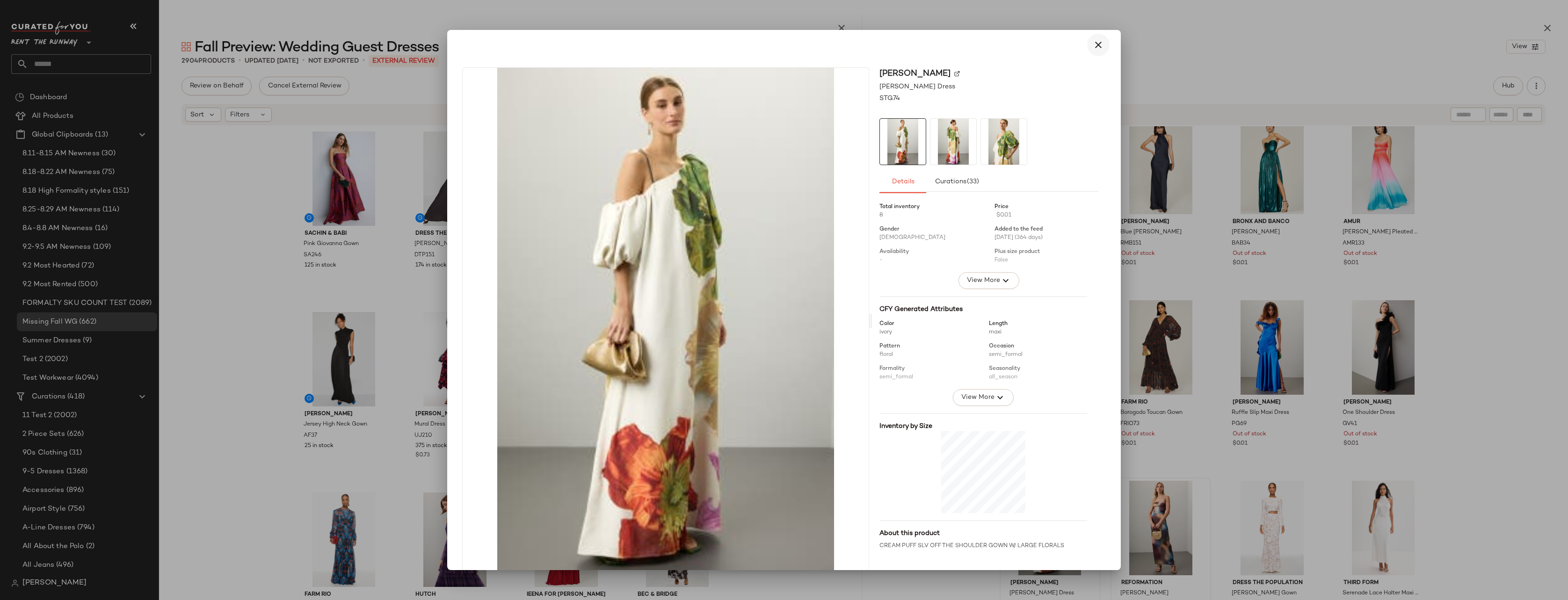
click at [963, 46] on icon "button" at bounding box center [1098, 45] width 11 height 11
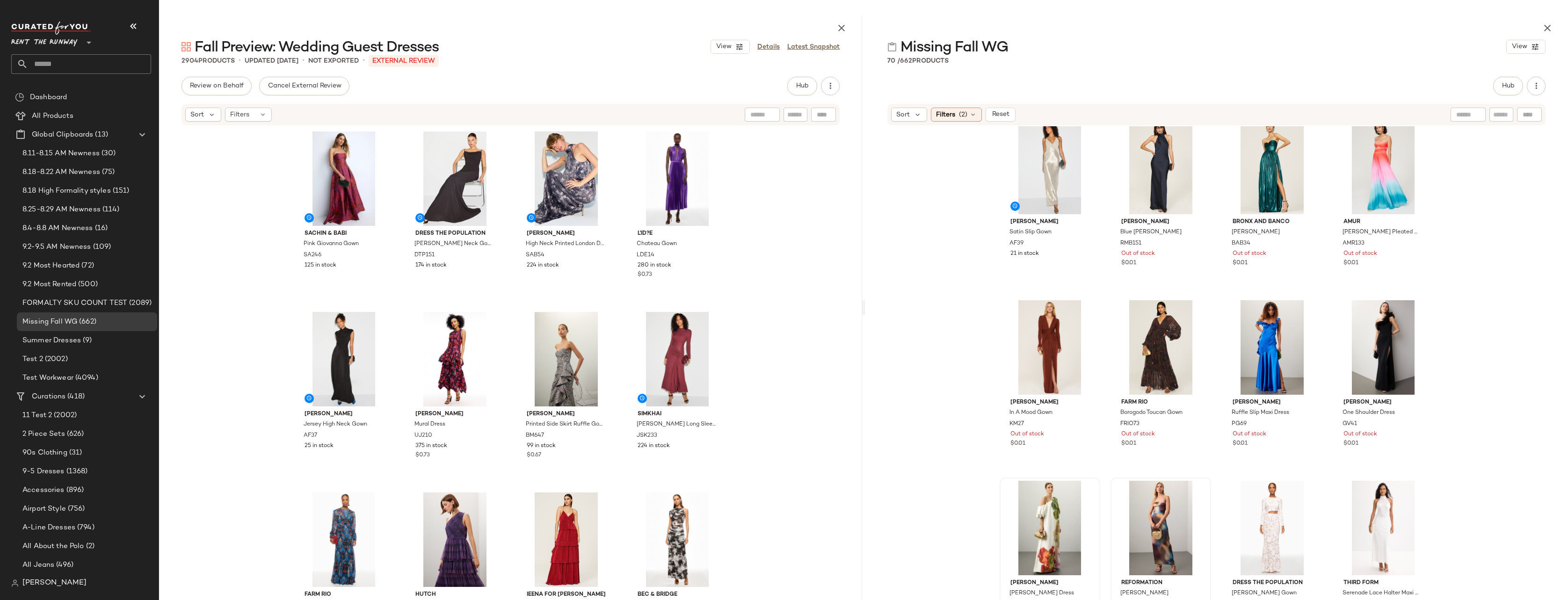
click at [963, 257] on div "[PERSON_NAME] Satin Slip Gown AF39 21 in stock [PERSON_NAME] Blue [PERSON_NAME]…" at bounding box center [1216, 388] width 703 height 524
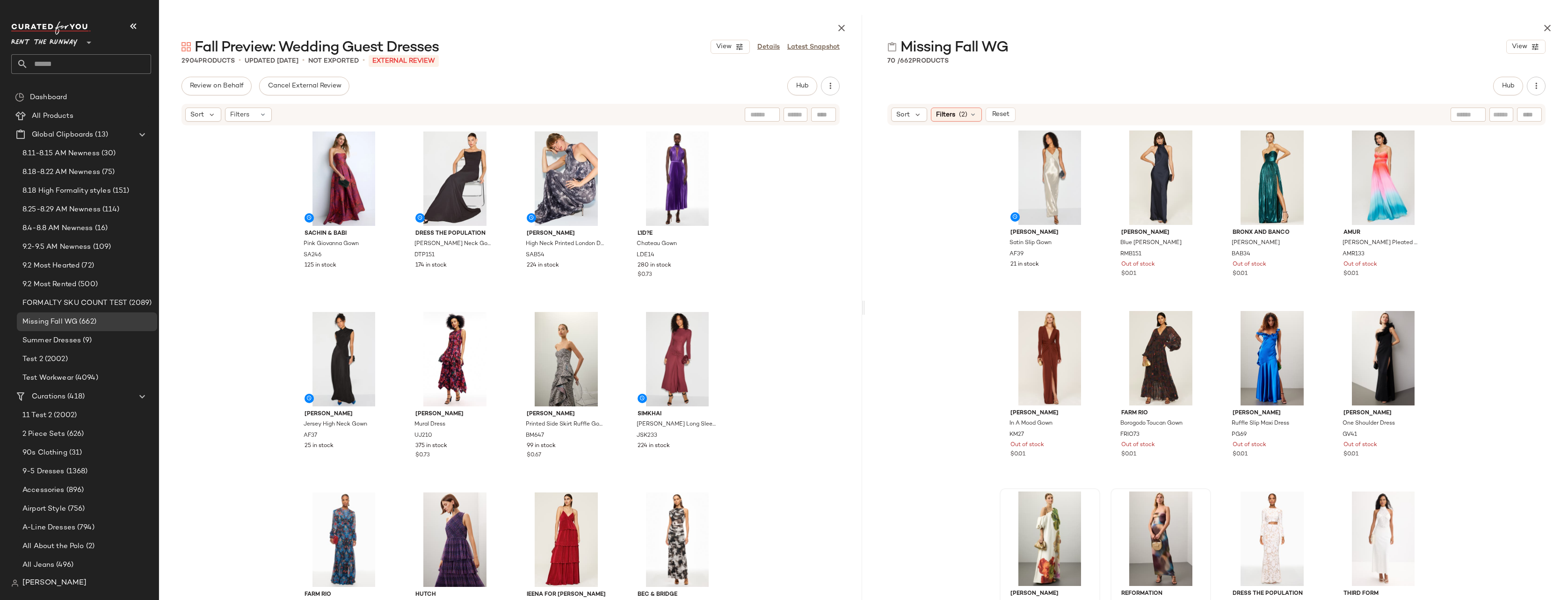
scroll to position [0, 0]
click at [963, 253] on div "[PERSON_NAME] Satin Slip Gown AF39 21 in stock [PERSON_NAME] Blue [PERSON_NAME]…" at bounding box center [1216, 388] width 703 height 524
click at [963, 82] on div "Hub" at bounding box center [1216, 86] width 658 height 19
click at [777, 213] on div "Sachin & Babi Pink Giovanna Gown SA246 125 in stock Dress The Population [PERSO…" at bounding box center [510, 388] width 703 height 524
click at [759, 203] on div "Sachin & Babi Pink Giovanna Gown SA246 125 in stock Dress The Population [PERSO…" at bounding box center [510, 388] width 703 height 524
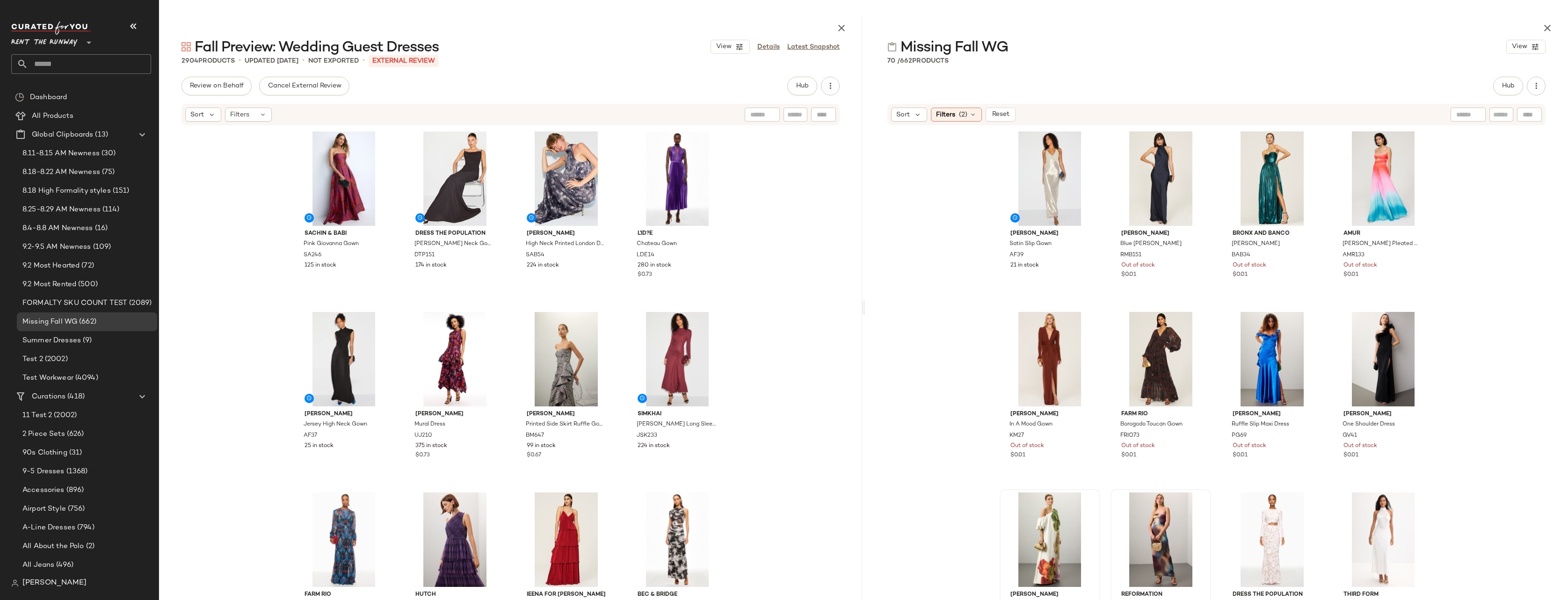
click at [963, 173] on div "[PERSON_NAME] Satin Slip Gown AF39 21 in stock [PERSON_NAME] Blue [PERSON_NAME]…" at bounding box center [1216, 388] width 703 height 524
click at [961, 119] on div "Filters (2)" at bounding box center [956, 114] width 51 height 14
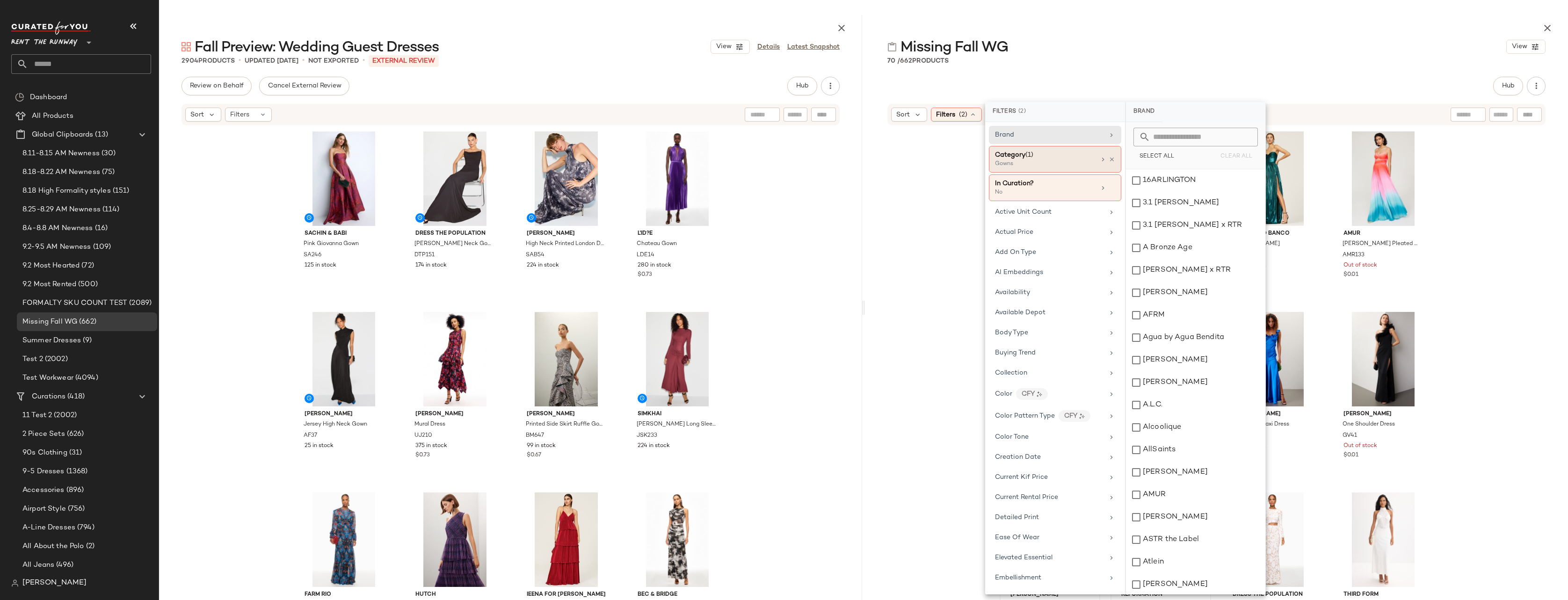
click at [963, 159] on div "Category (1)" at bounding box center [1045, 155] width 100 height 10
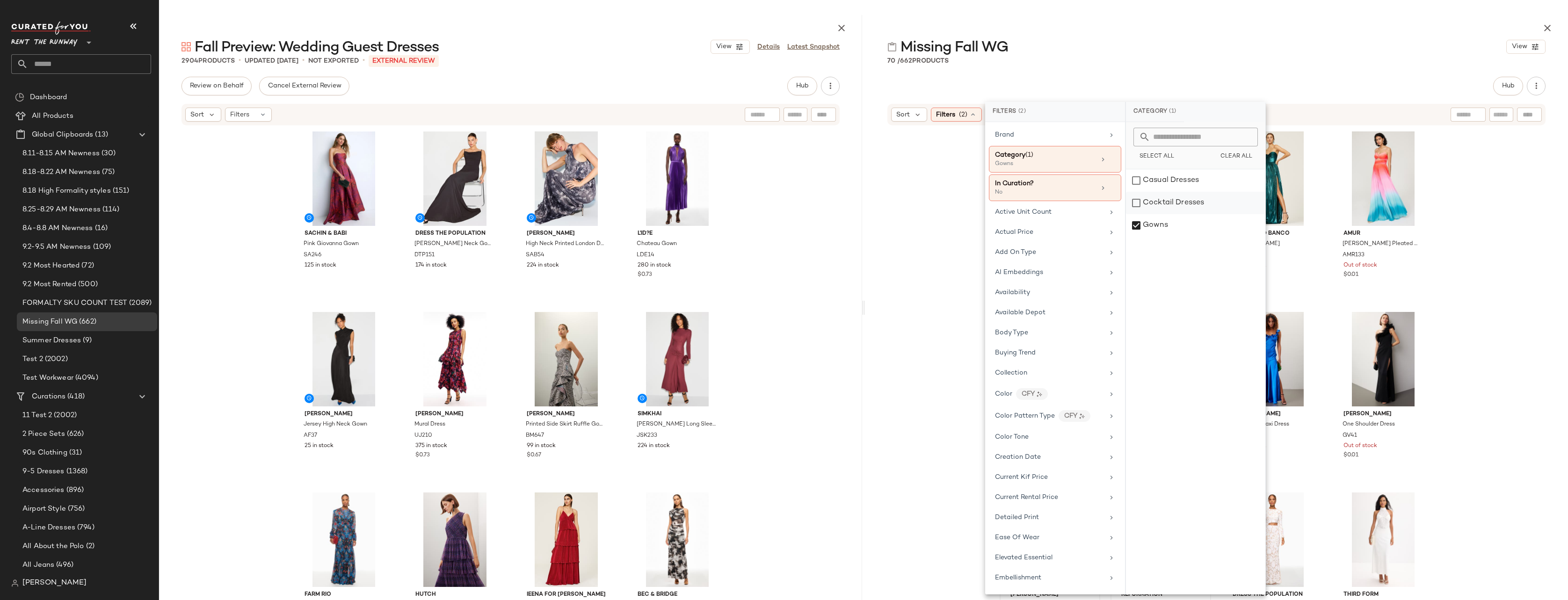
click at [963, 201] on div "Cocktail Dresses" at bounding box center [1195, 203] width 139 height 23
click at [963, 228] on div "Gowns" at bounding box center [1195, 225] width 139 height 23
click at [963, 86] on div "Hub" at bounding box center [1216, 86] width 658 height 19
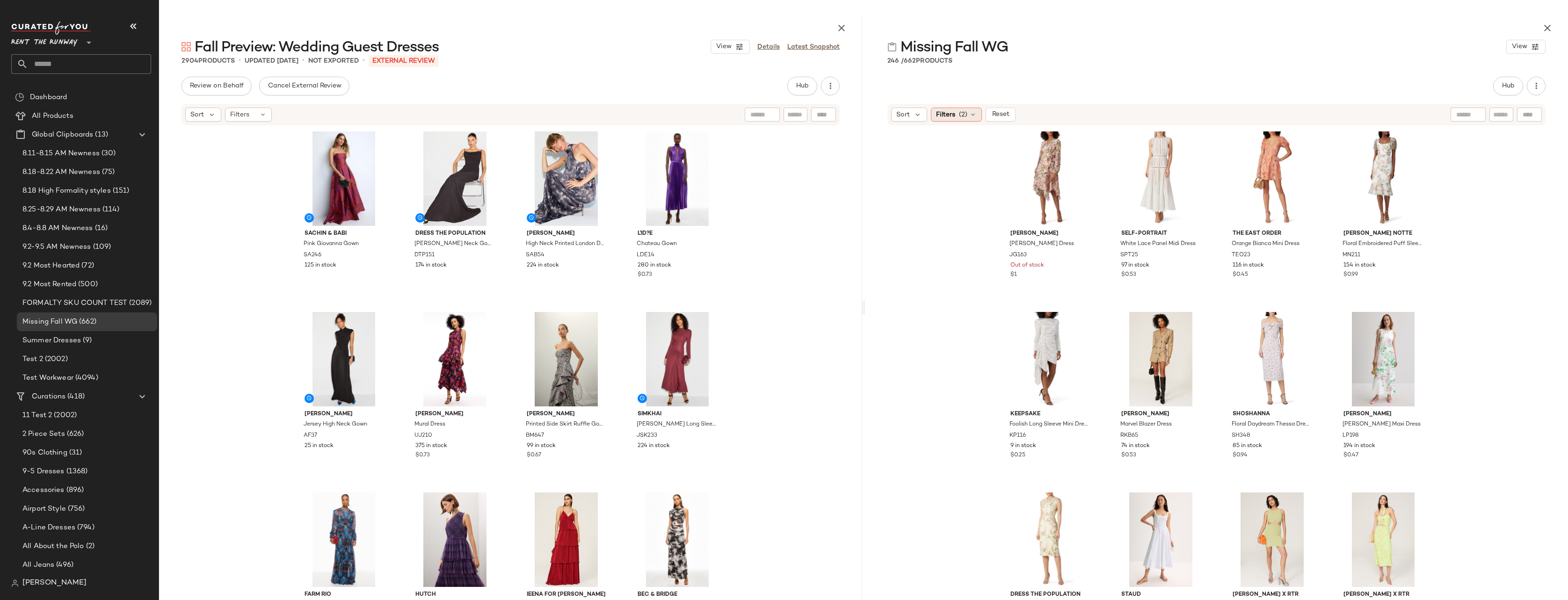
click at [963, 113] on icon at bounding box center [973, 114] width 7 height 7
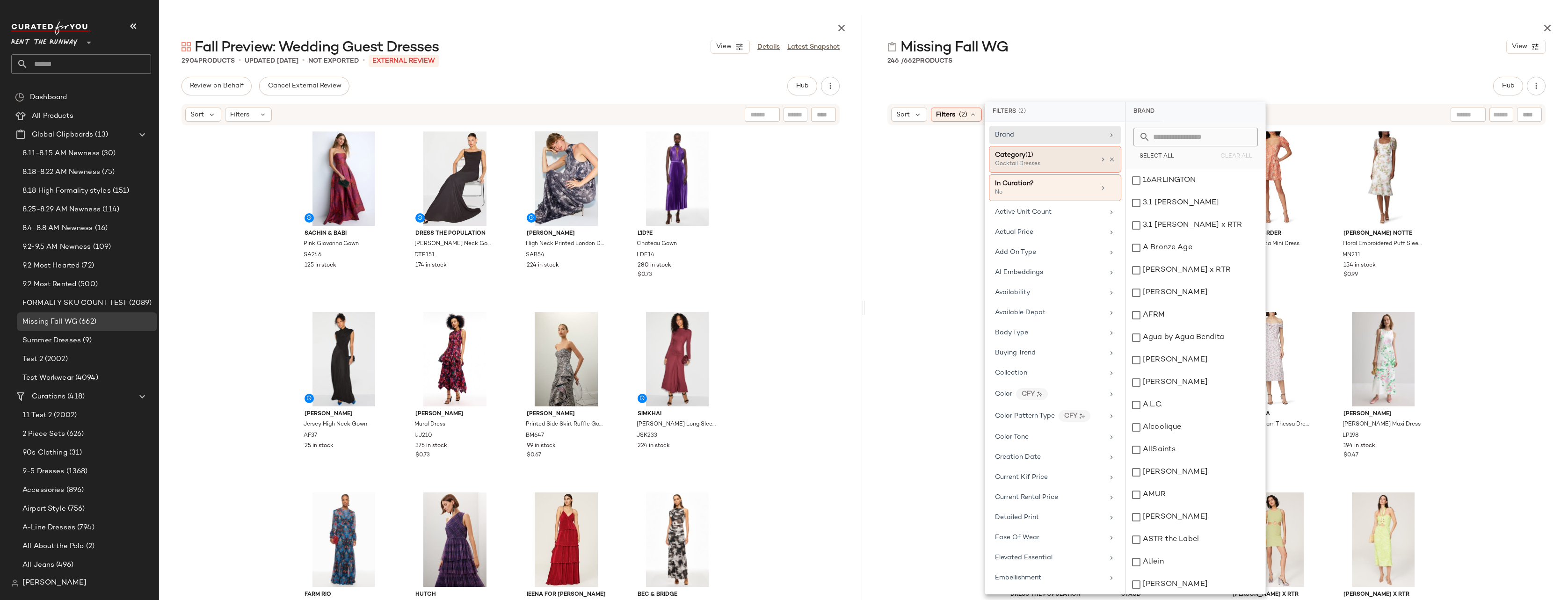
click at [963, 153] on div "Category (1)" at bounding box center [1045, 155] width 100 height 10
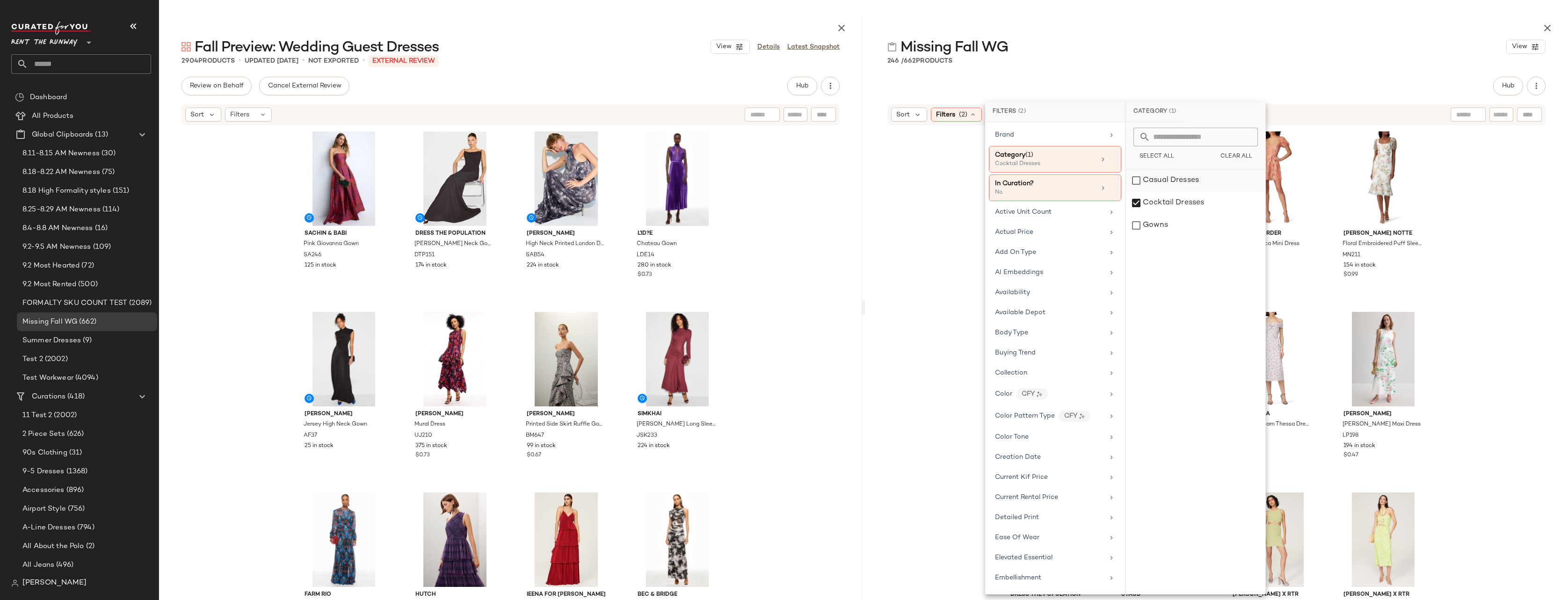
click at [963, 179] on div "Casual Dresses" at bounding box center [1195, 180] width 139 height 23
click at [963, 206] on div "Cocktail Dresses" at bounding box center [1195, 203] width 139 height 23
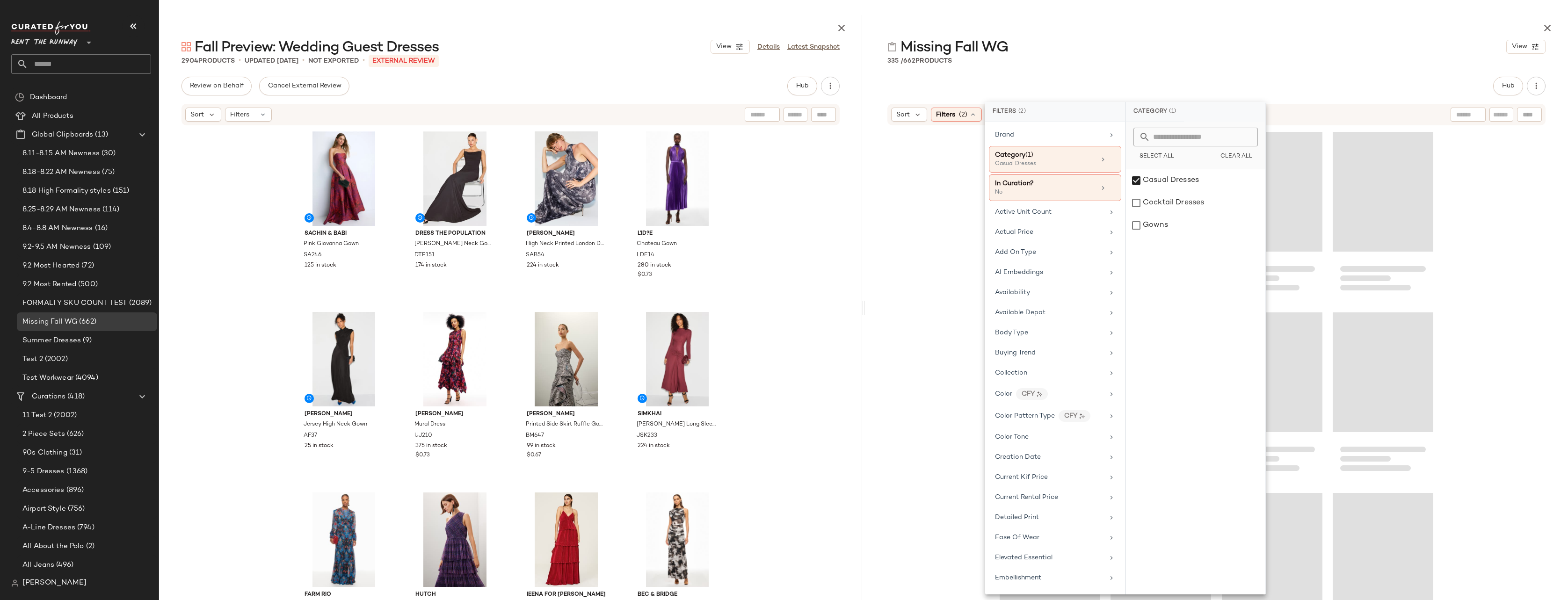
click at [963, 68] on div "Missing Fall WG View 335 / 662 Products Hub Sort Filters (2) Reset" at bounding box center [1216, 307] width 703 height 585
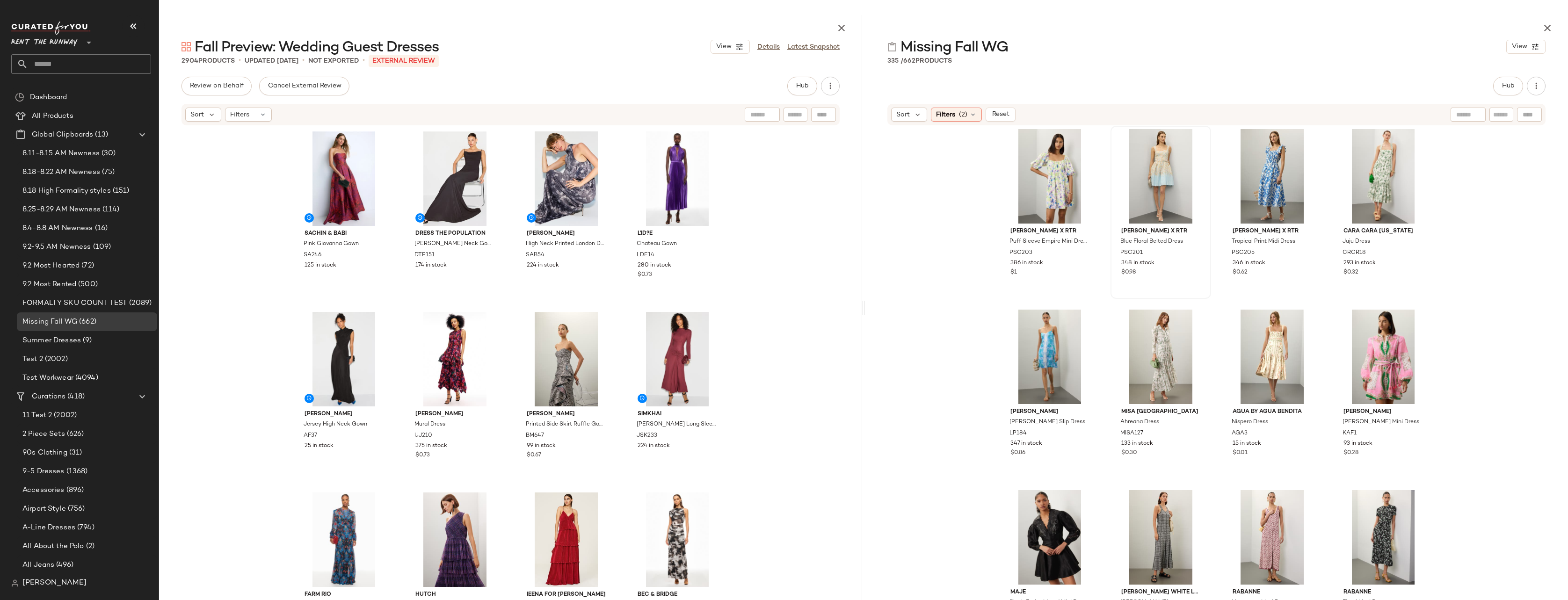
scroll to position [5967, 0]
click at [825, 48] on link "Latest Snapshot" at bounding box center [813, 47] width 52 height 10
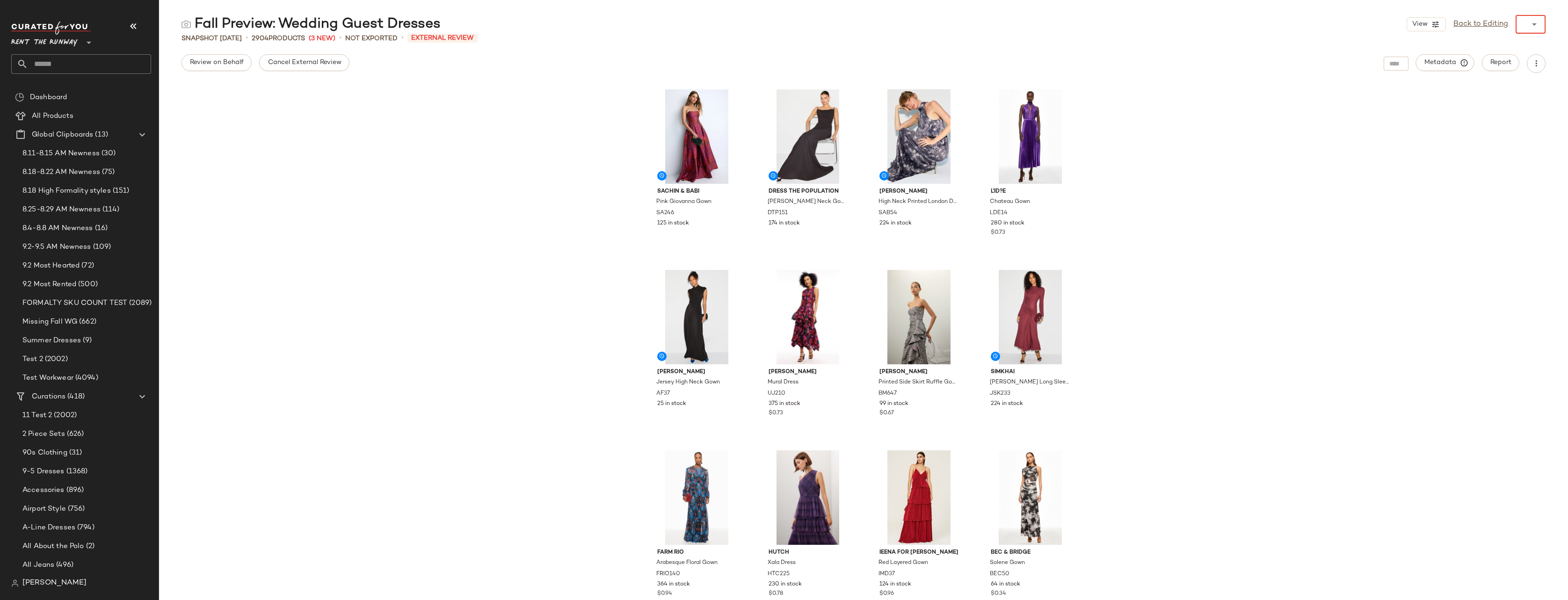
click at [963, 24] on icon at bounding box center [1534, 24] width 11 height 11
click at [963, 26] on icon at bounding box center [1534, 24] width 11 height 11
click at [963, 19] on div "Fall Preview: Wedding Guest Dresses View Back to Editing v090525-2 ******" at bounding box center [863, 24] width 1409 height 19
click at [963, 29] on div "Fall Preview: Wedding Guest Dresses View Back to Editing v090525-2 ******" at bounding box center [863, 24] width 1409 height 19
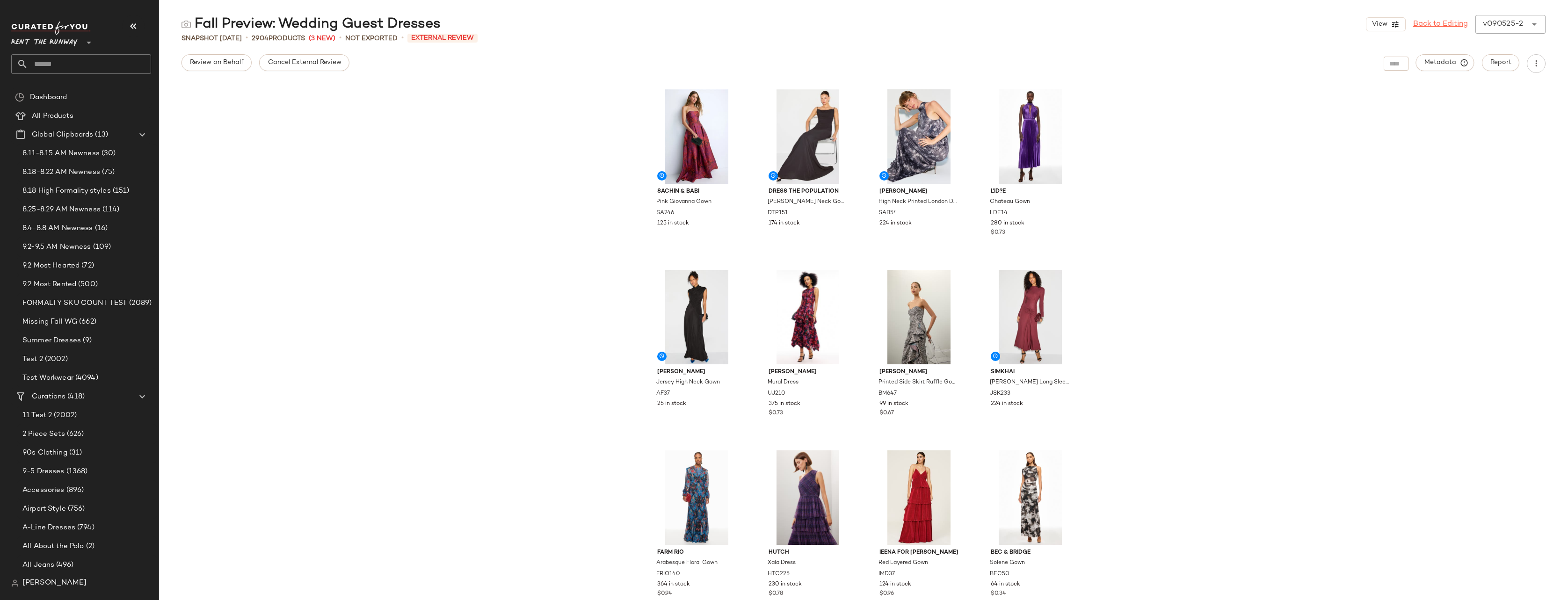
click at [963, 24] on link "Back to Editing" at bounding box center [1441, 24] width 55 height 11
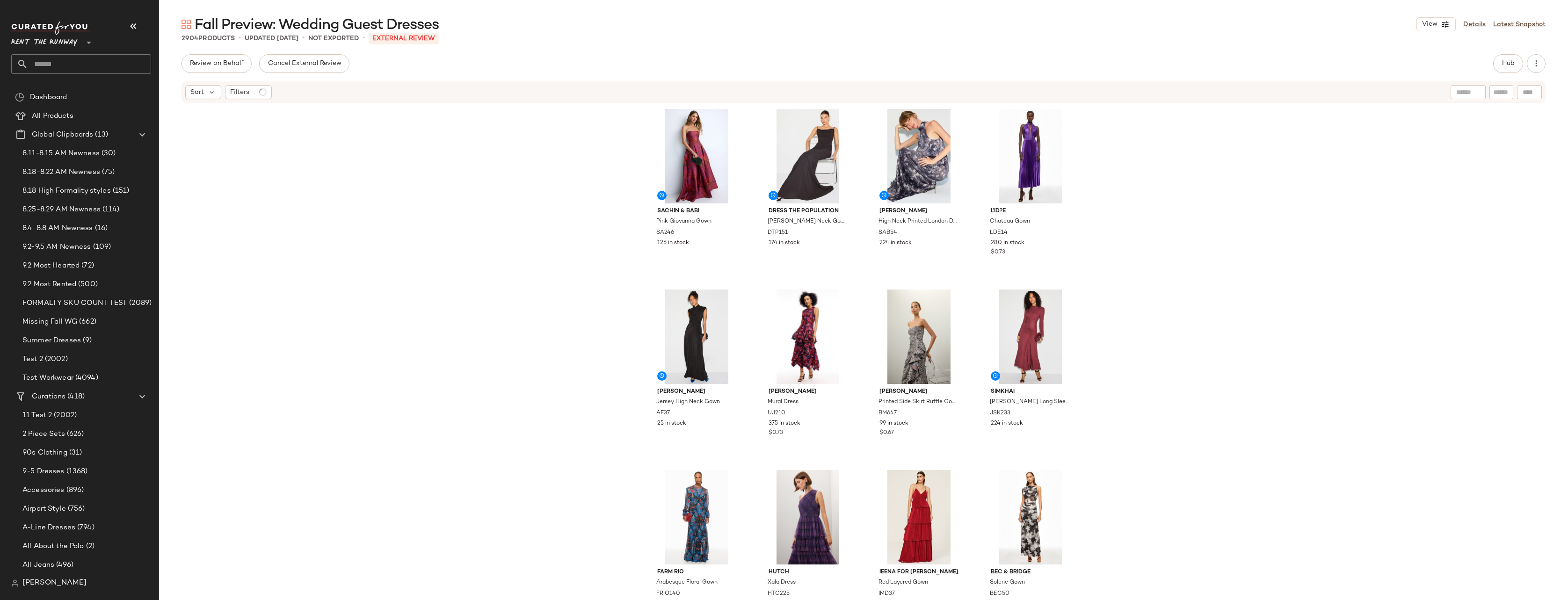
click at [963, 61] on div "Review on Behalf Cancel External Review Hub" at bounding box center [863, 63] width 1364 height 19
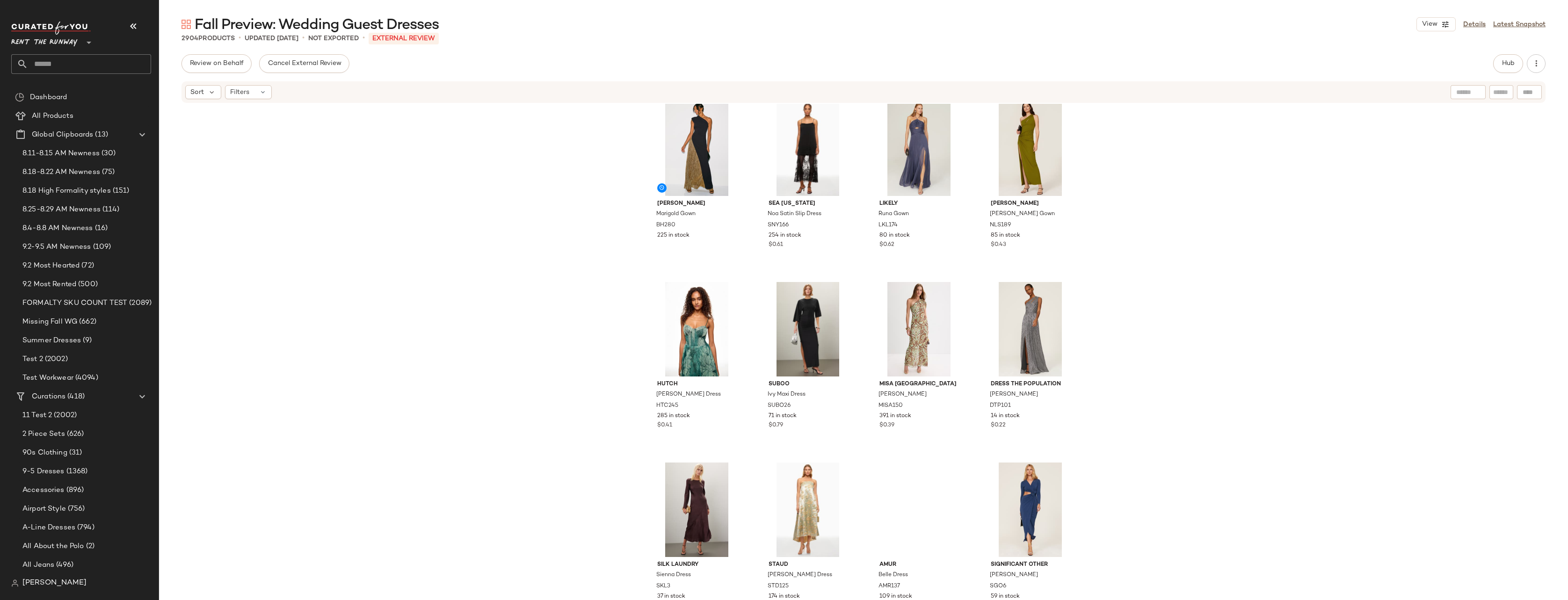
scroll to position [2877, 0]
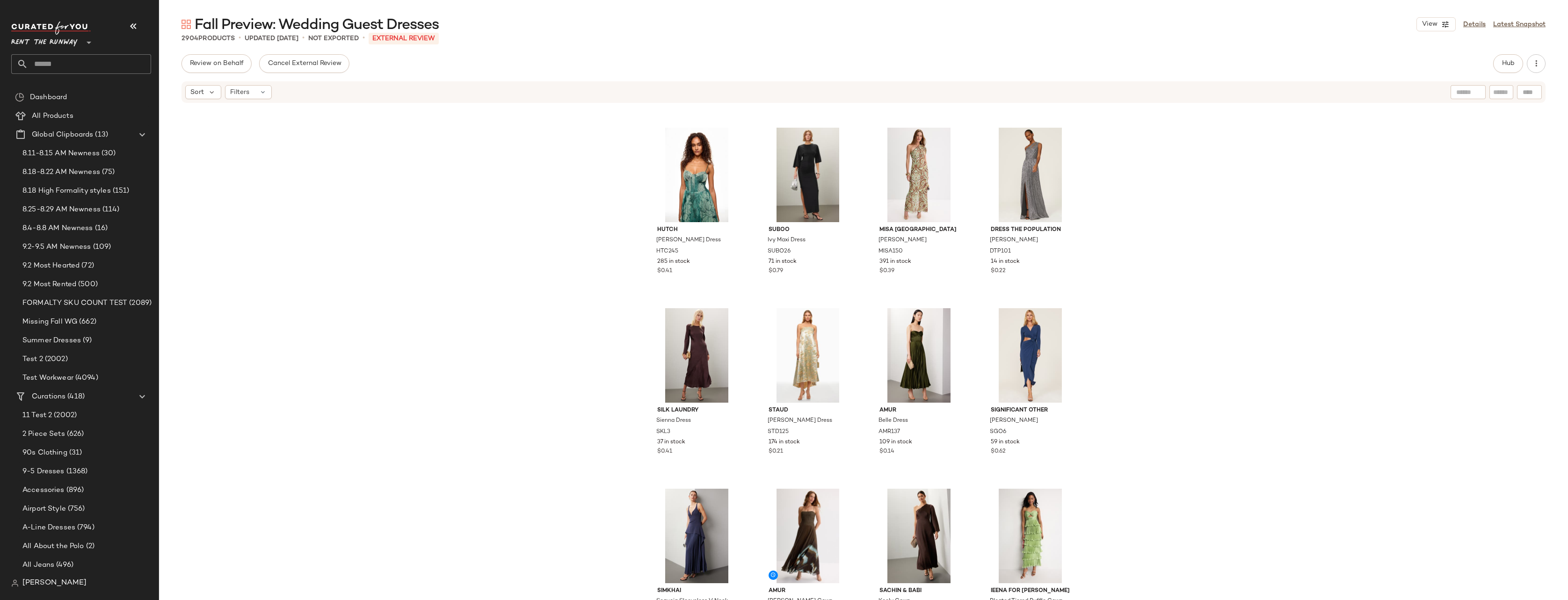
click at [963, 74] on div "Review on Behalf Cancel External Review Hub Sort Filters [PERSON_NAME] Marigold…" at bounding box center [863, 346] width 1409 height 585
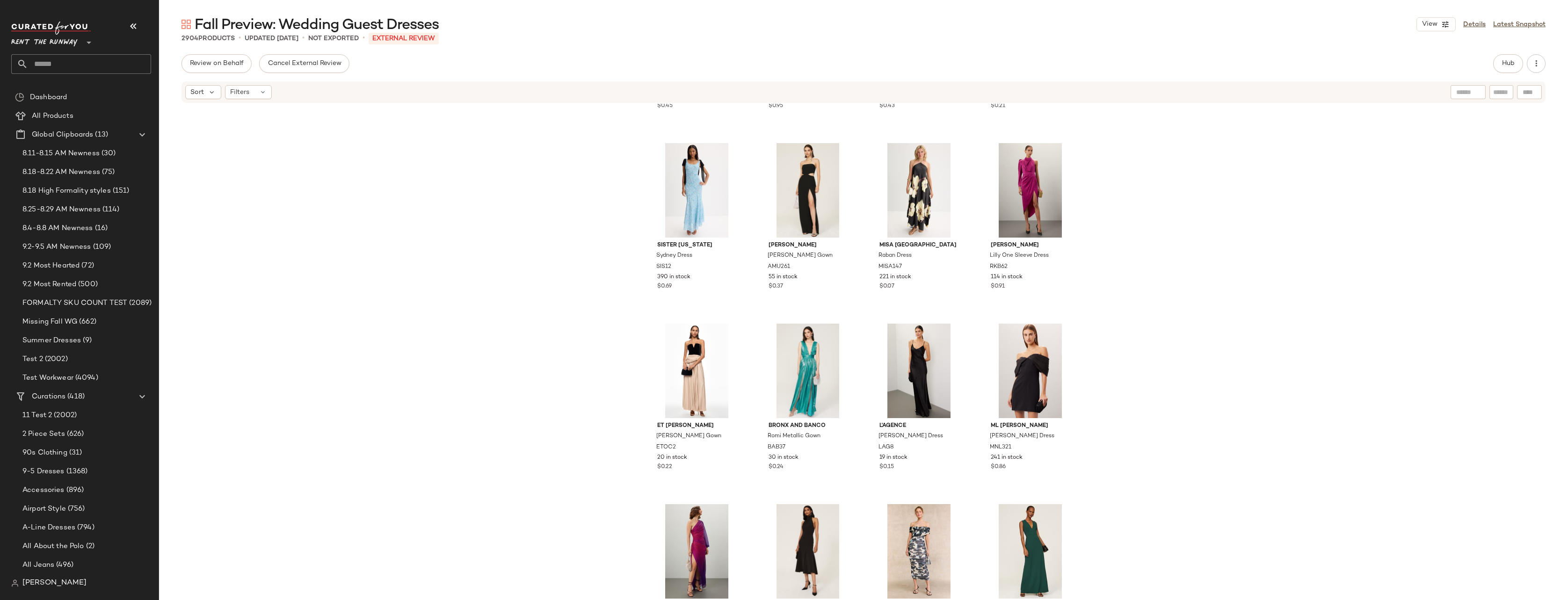
scroll to position [0, 0]
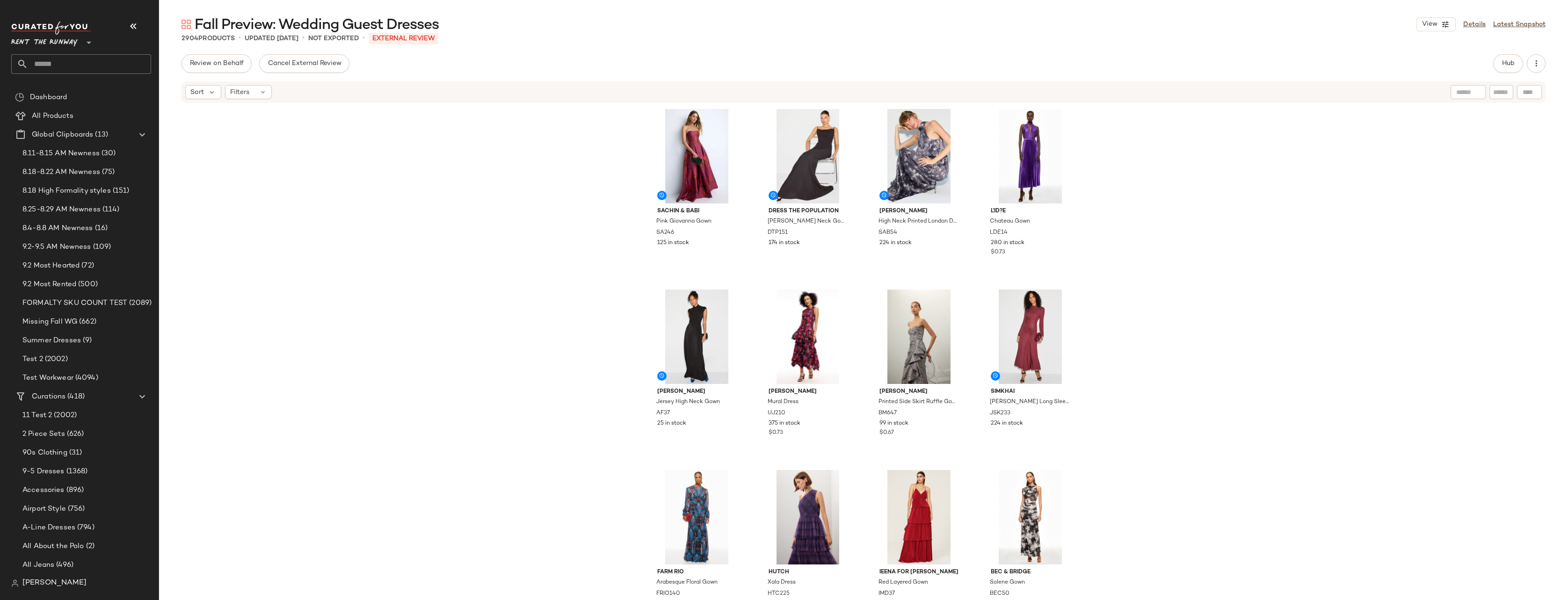
click at [963, 120] on div "Sachin & Babi Pink Giovanna Gown SA246 125 in stock Dress The Population [PERSO…" at bounding box center [863, 366] width 1409 height 524
click at [634, 61] on div "Review on Behalf Cancel External Review Hub" at bounding box center [863, 63] width 1364 height 19
click at [749, 55] on div "Review on Behalf Cancel External Review Hub" at bounding box center [863, 63] width 1364 height 19
click at [712, 57] on div "Review on Behalf Cancel External Review Hub" at bounding box center [863, 63] width 1364 height 19
click at [551, 43] on div "Fall Preview: Wedding Guest Dresses View Details Latest Snapshot 2904 Products …" at bounding box center [863, 307] width 1409 height 585
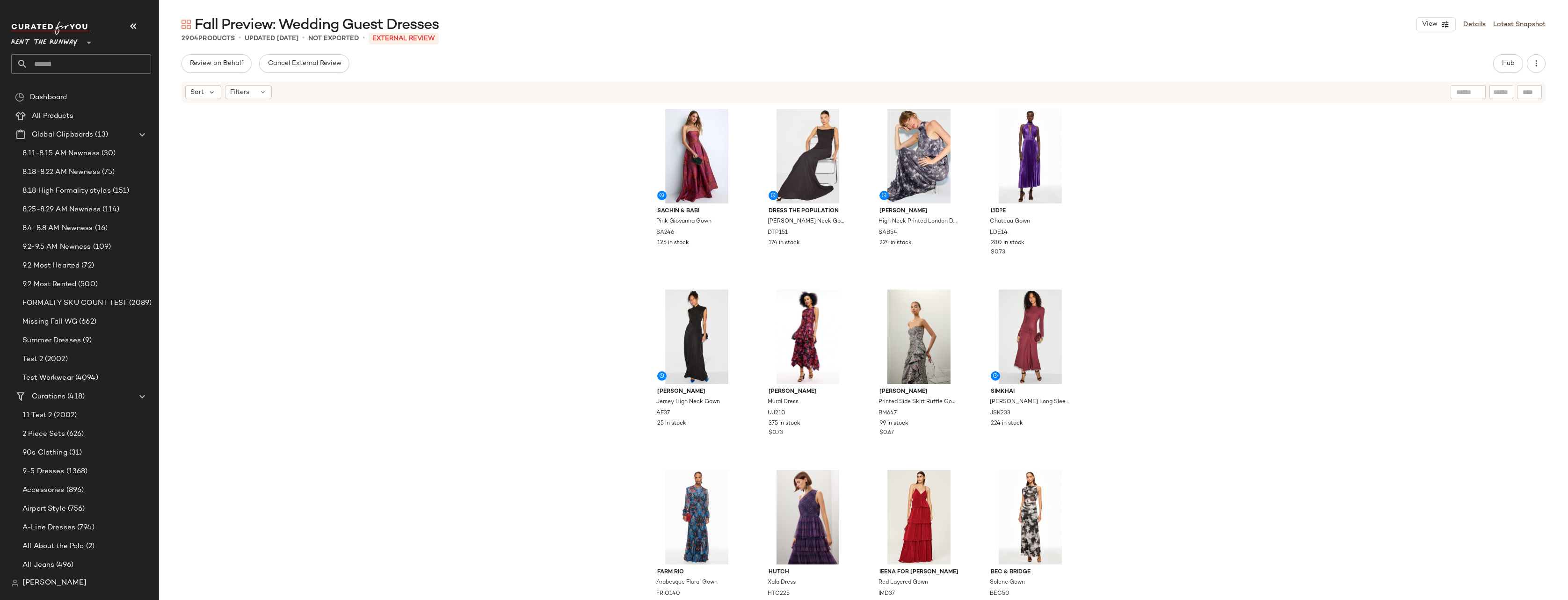
click at [646, 55] on div "Review on Behalf Cancel External Review Hub" at bounding box center [863, 63] width 1364 height 19
click at [963, 68] on div "Review on Behalf Cancel External Review Hub" at bounding box center [863, 63] width 1364 height 19
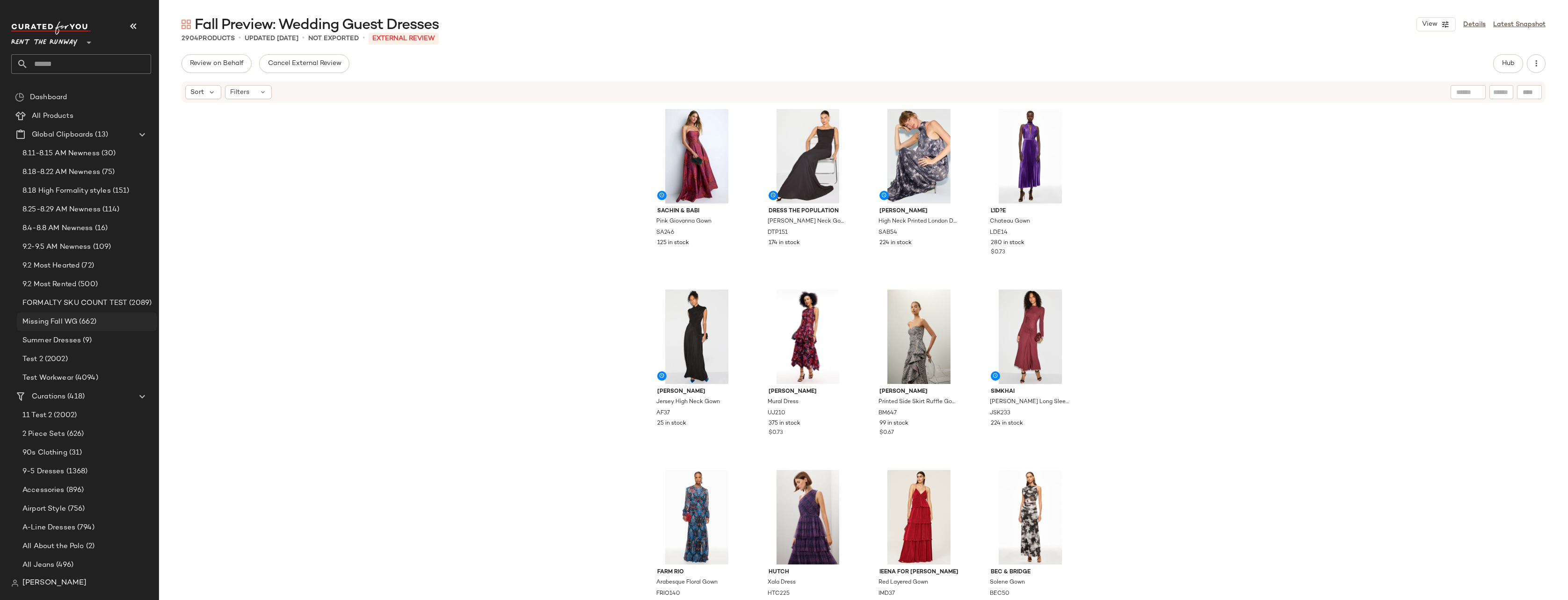
click at [40, 322] on span "Missing Fall WG" at bounding box center [50, 322] width 55 height 11
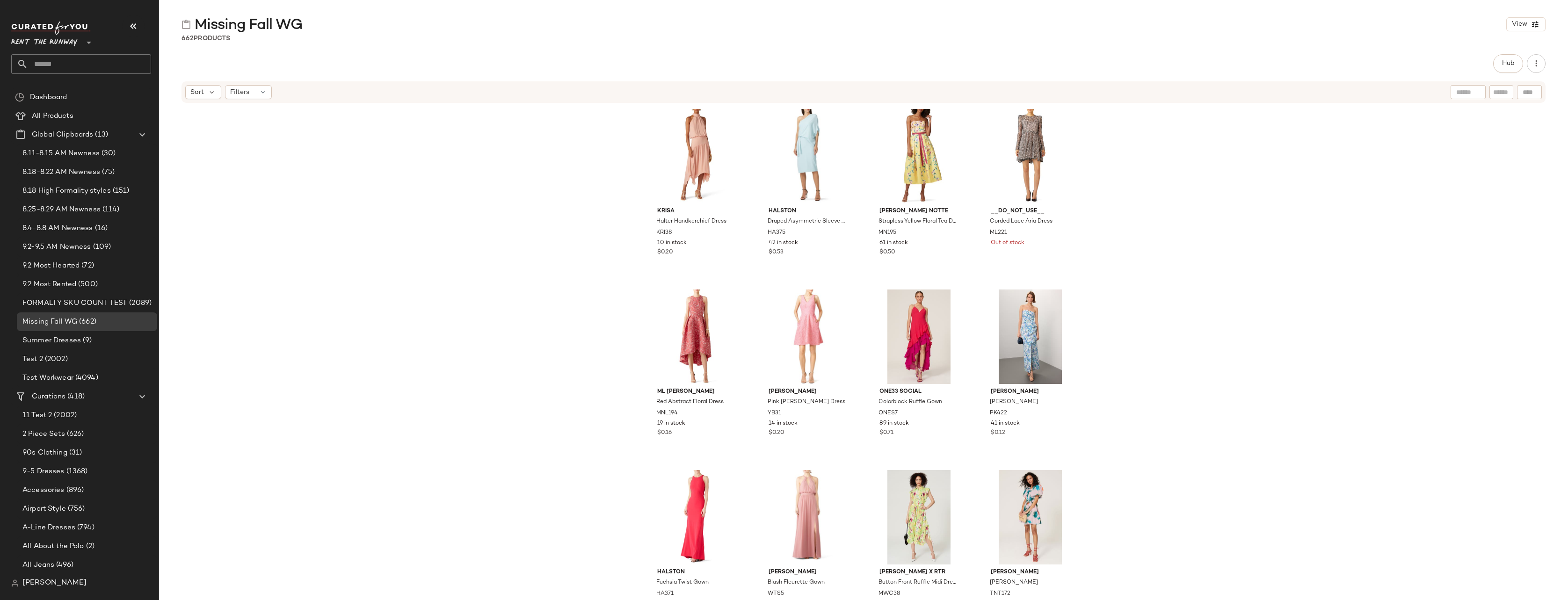
drag, startPoint x: 1362, startPoint y: 158, endPoint x: 1509, endPoint y: 103, distance: 157.0
click at [963, 158] on div "[PERSON_NAME] Handkerchief Dress KRI38 10 in stock $0.20 HALSTON Draped Asymmet…" at bounding box center [863, 366] width 1409 height 524
click at [963, 64] on span "Hub" at bounding box center [1508, 63] width 13 height 7
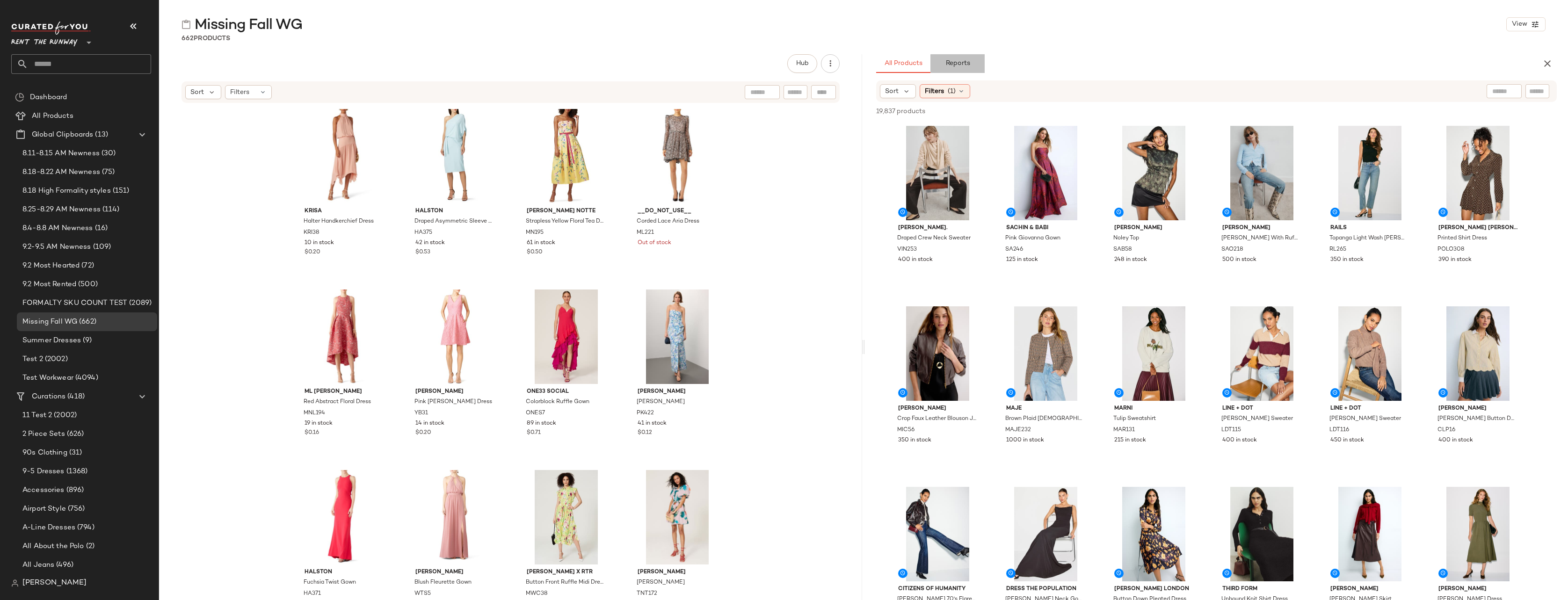
click at [963, 63] on span "Reports" at bounding box center [957, 63] width 25 height 7
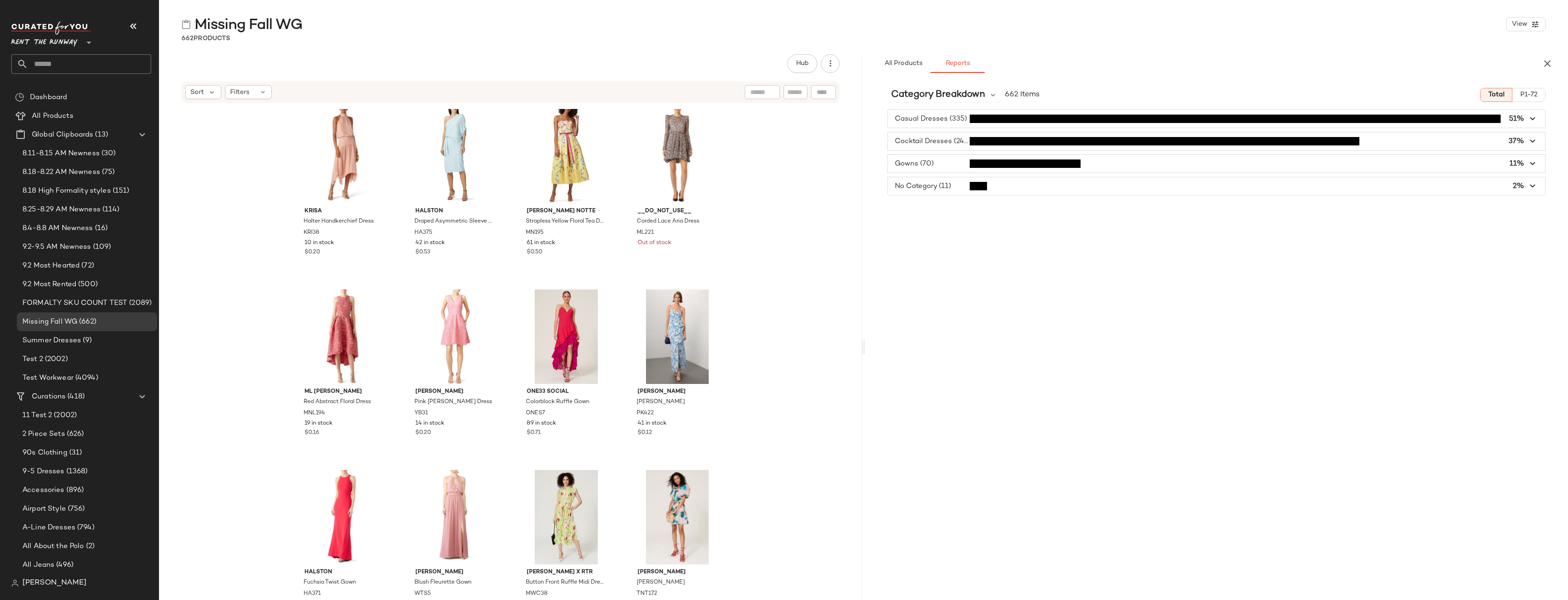
click at [954, 117] on span "button" at bounding box center [1217, 119] width 657 height 18
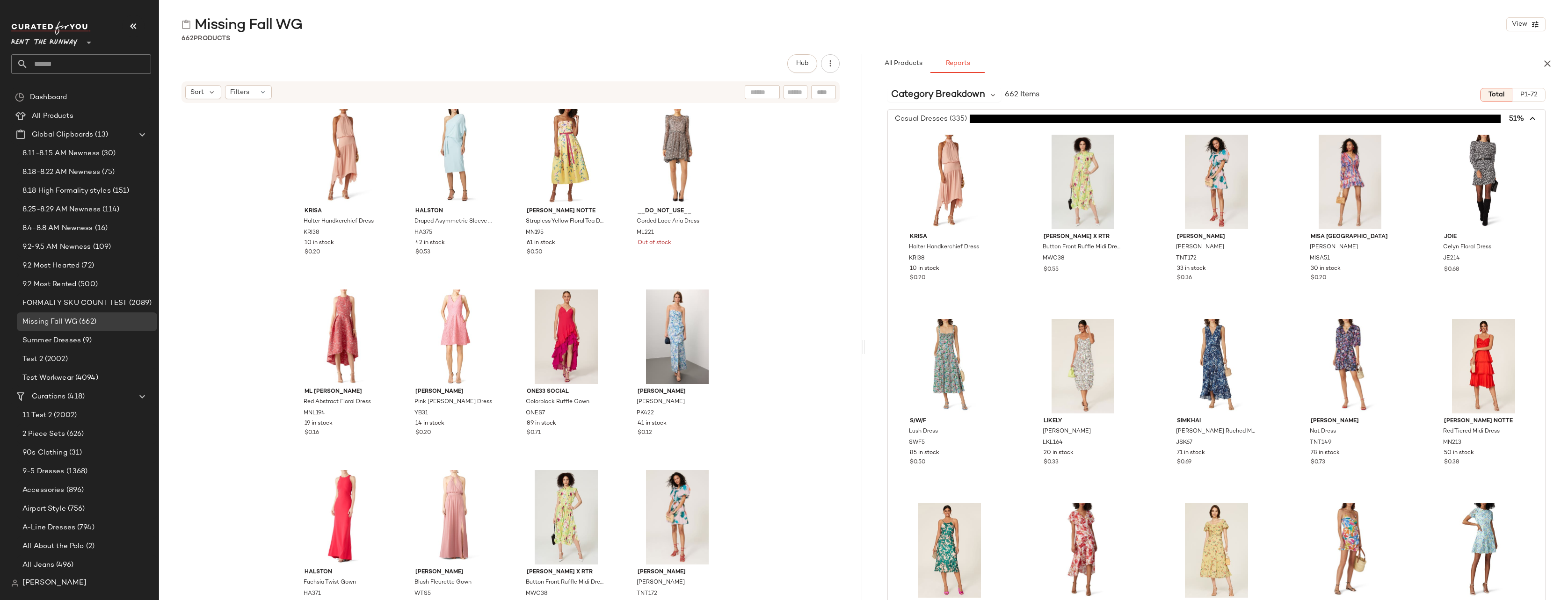
click at [954, 117] on span "button" at bounding box center [1217, 119] width 657 height 18
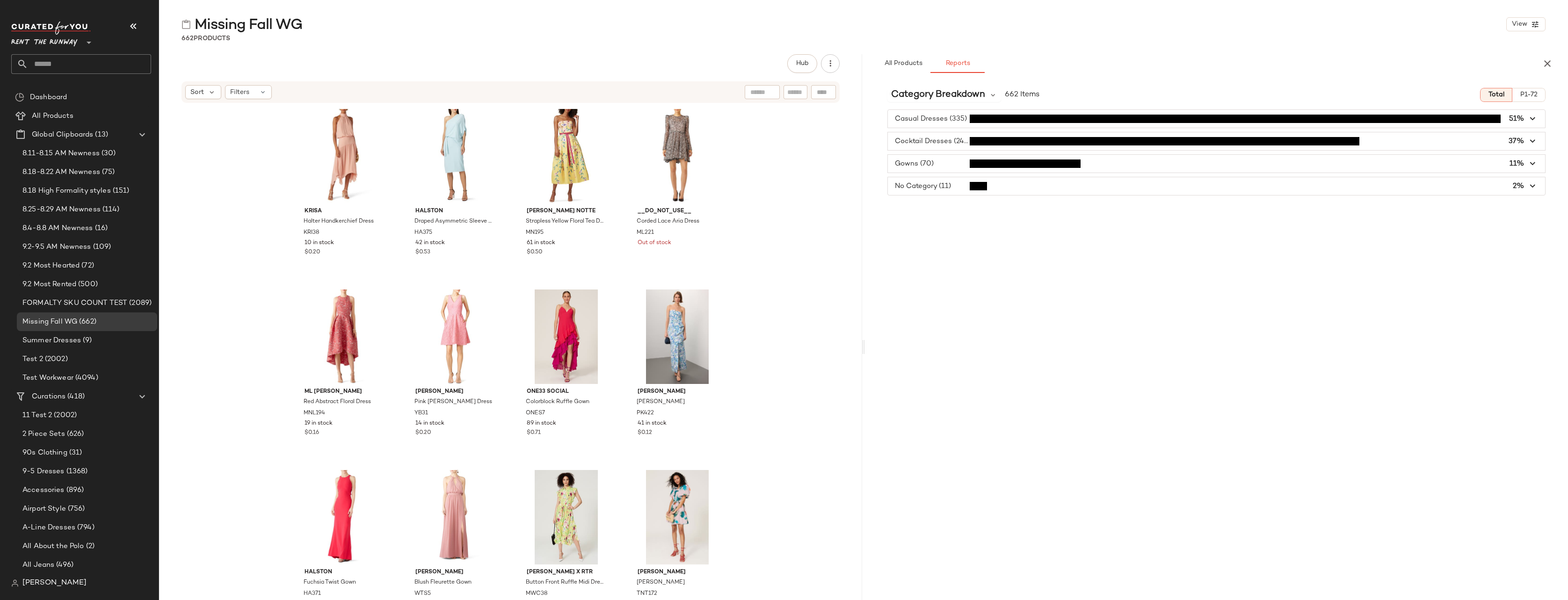
click at [951, 186] on span "button" at bounding box center [1217, 186] width 657 height 18
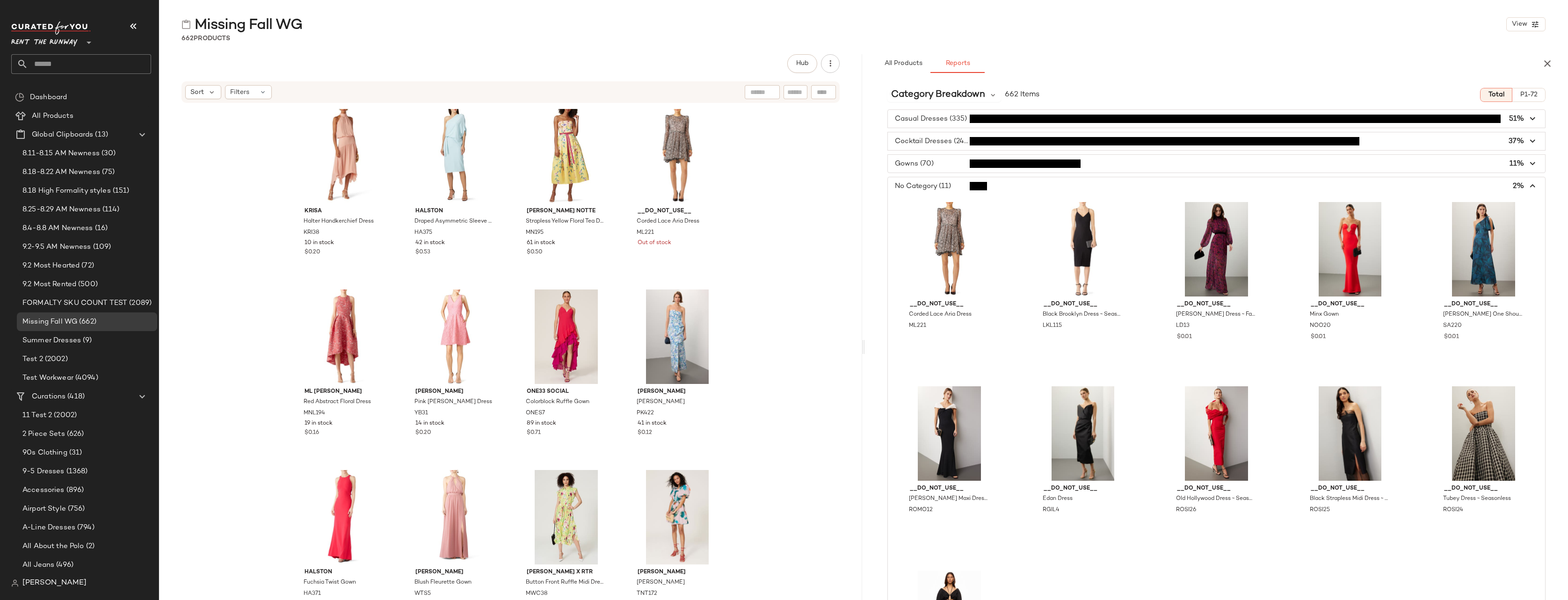
click at [951, 186] on span "button" at bounding box center [1217, 186] width 657 height 18
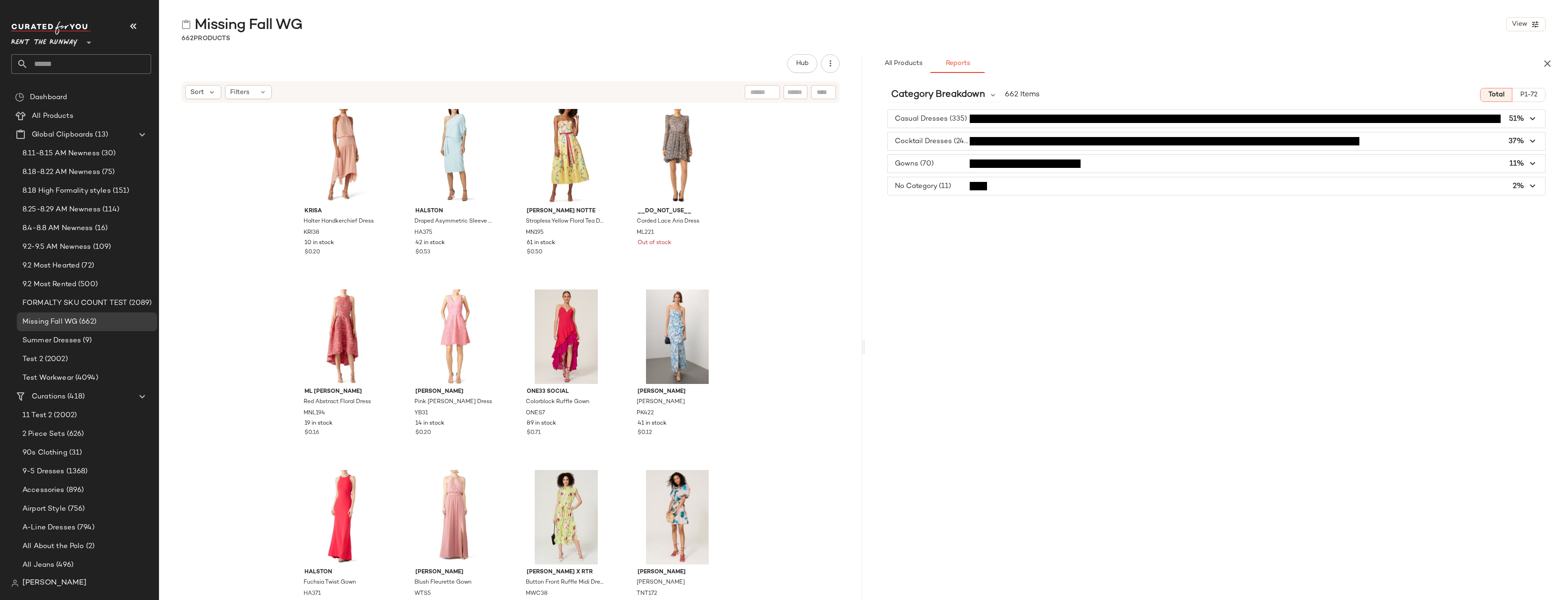
click at [947, 166] on span "button" at bounding box center [1217, 163] width 657 height 18
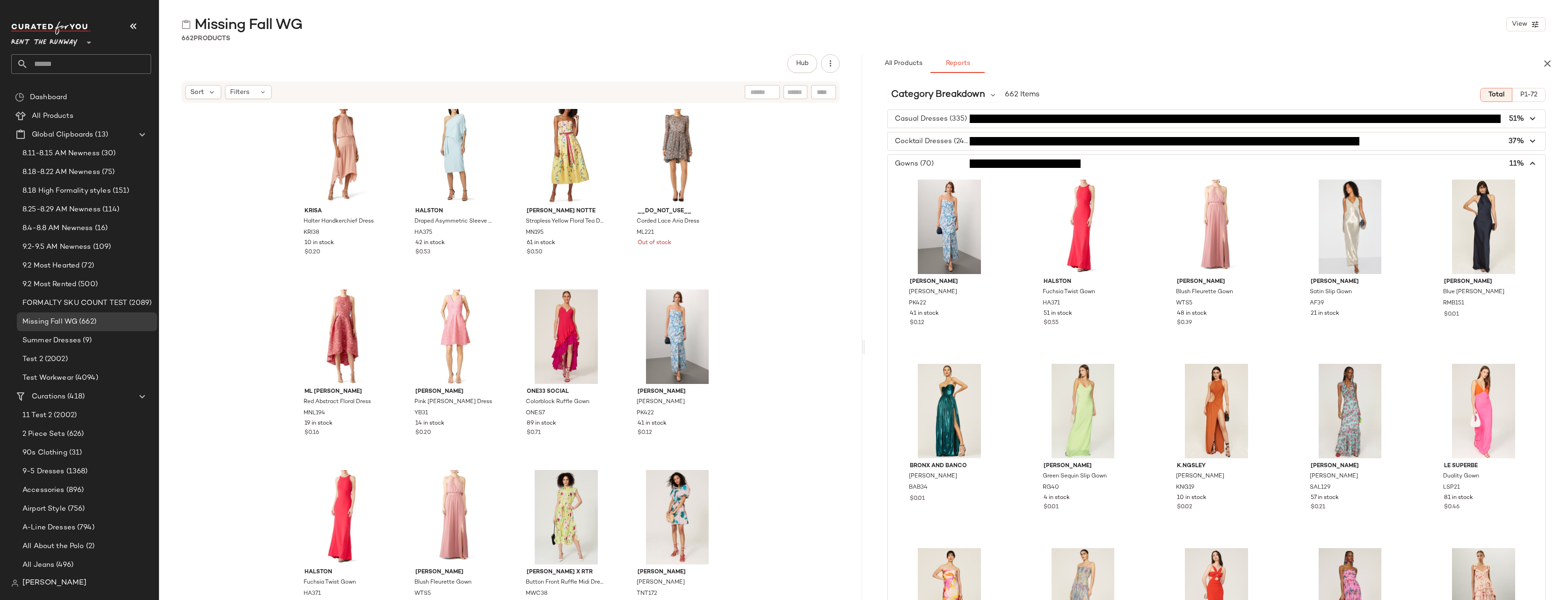
click at [947, 166] on span "button" at bounding box center [1217, 163] width 657 height 18
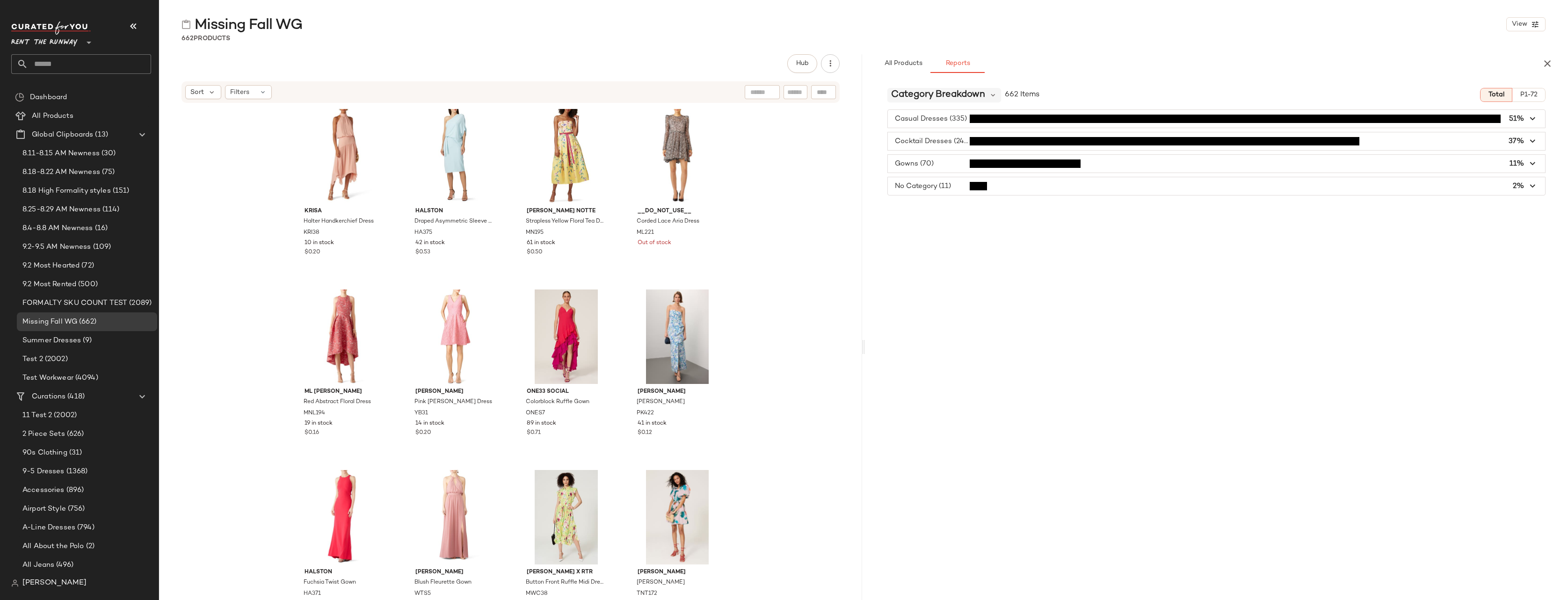
click at [949, 96] on span "Category Breakdown" at bounding box center [938, 94] width 94 height 14
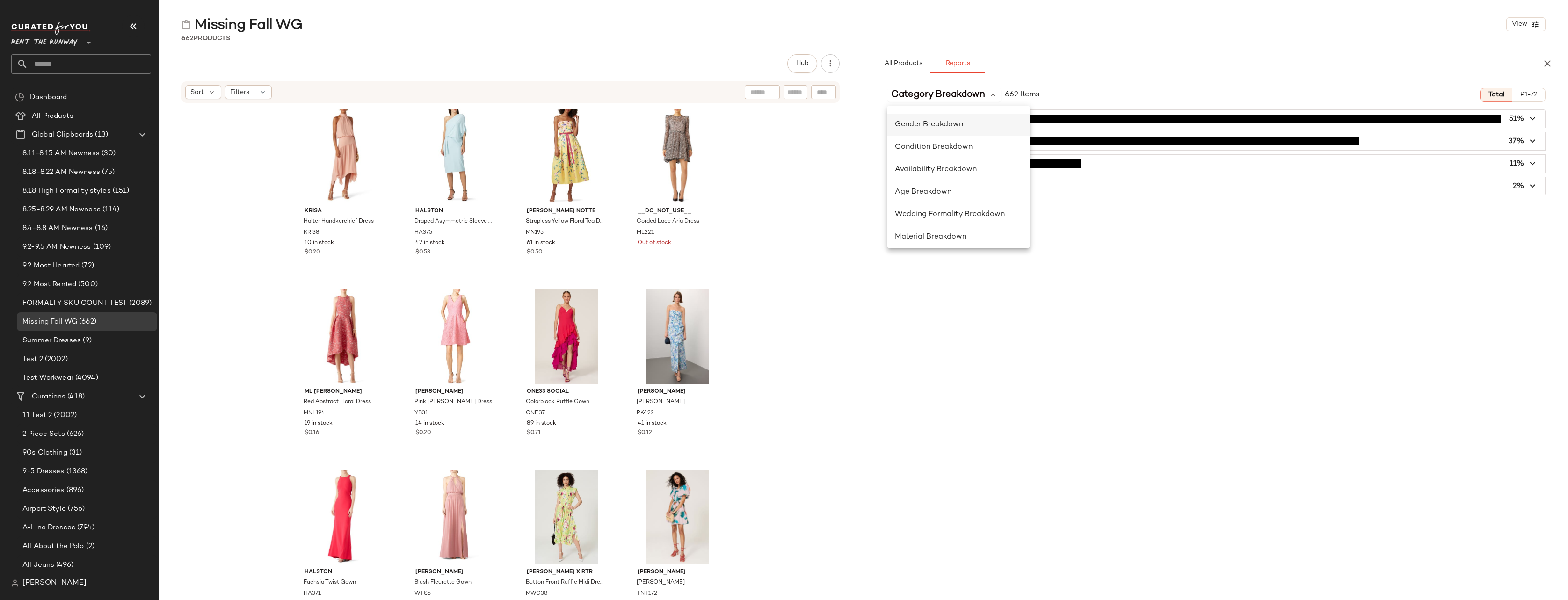
scroll to position [75, 0]
click at [963, 201] on span "Wedding Formality Breakdown" at bounding box center [950, 204] width 110 height 8
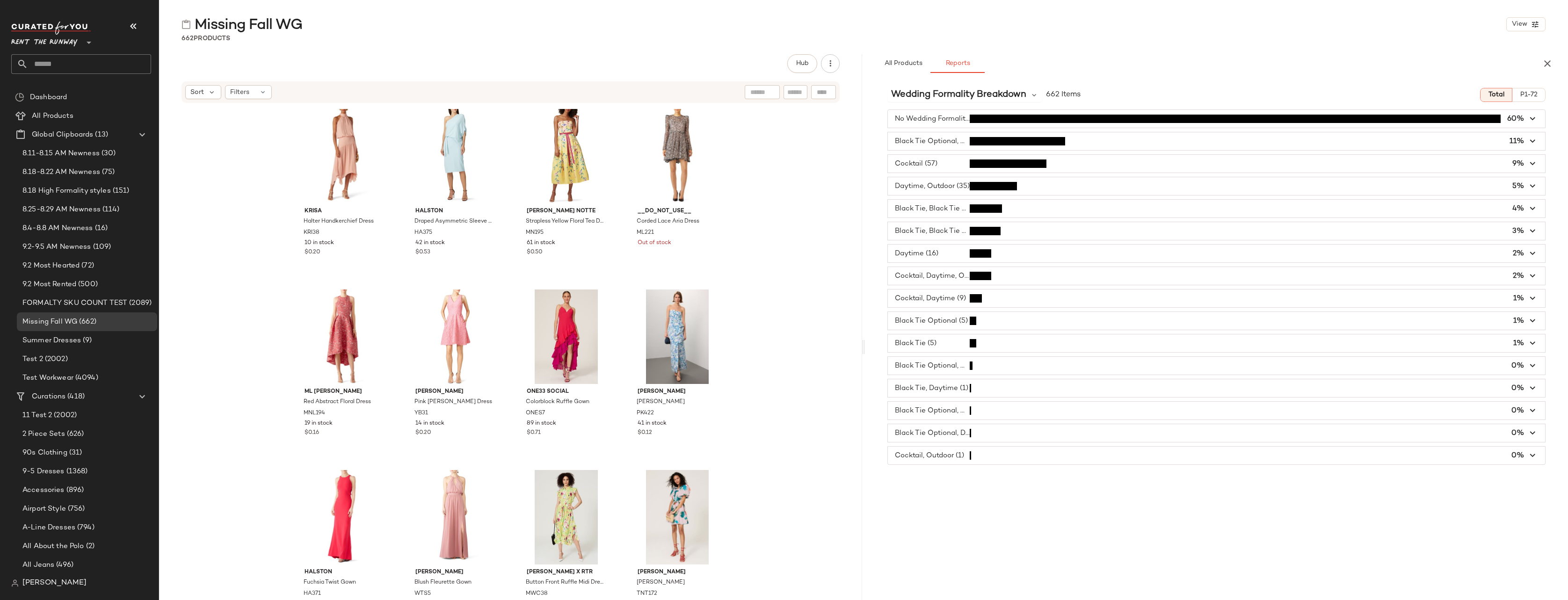
click at [929, 117] on span "button" at bounding box center [1217, 119] width 657 height 18
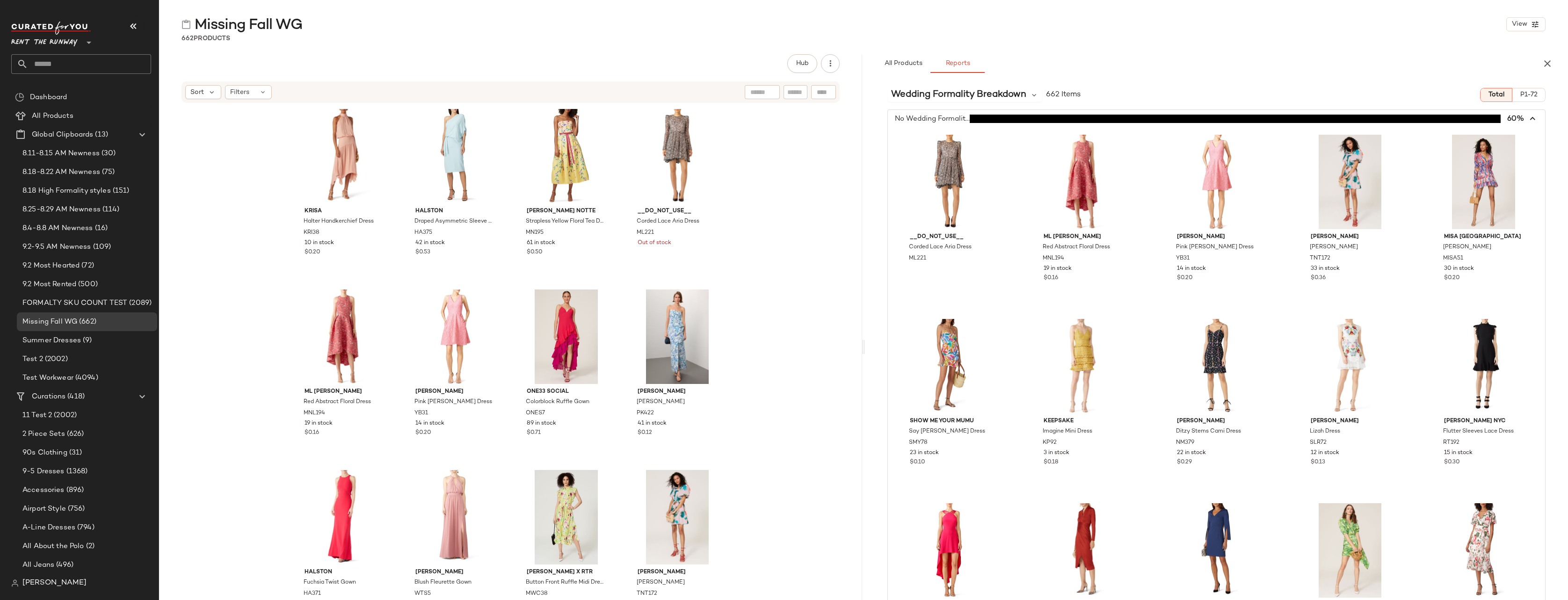
click at [929, 117] on span "button" at bounding box center [1217, 119] width 657 height 18
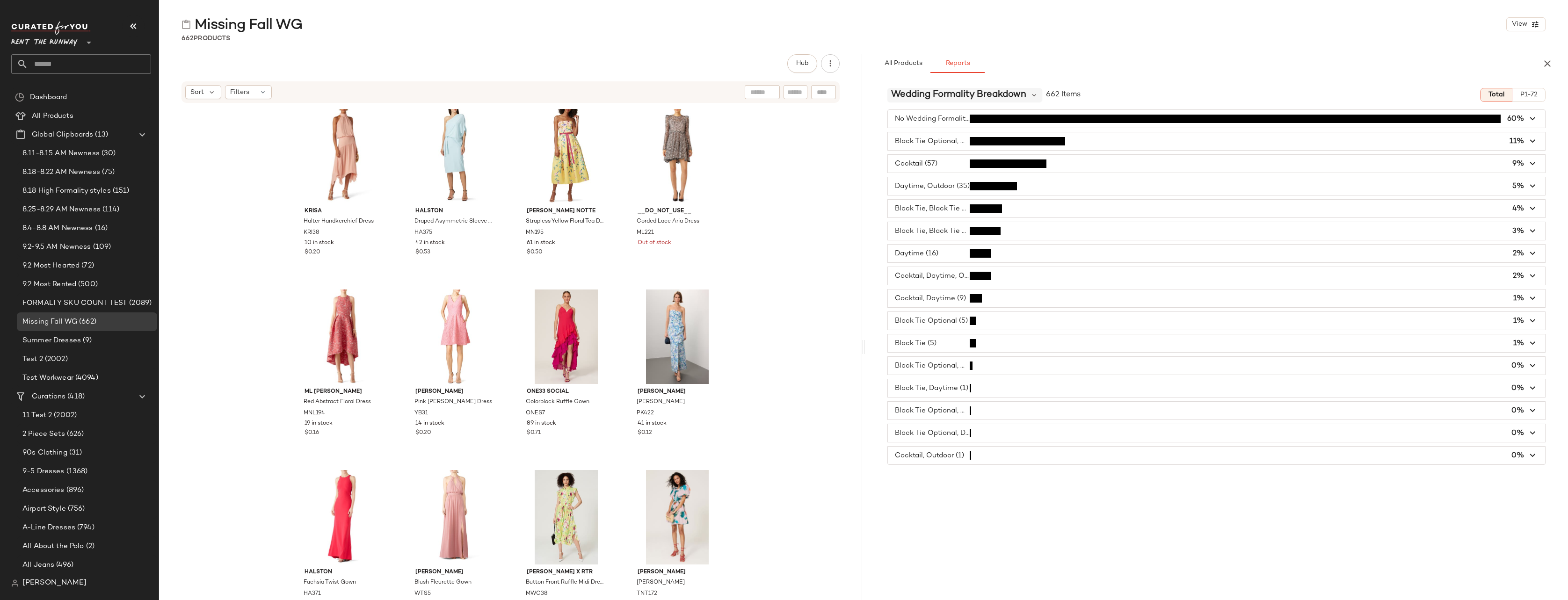
click at [940, 93] on span "Wedding Formality Breakdown" at bounding box center [959, 94] width 135 height 14
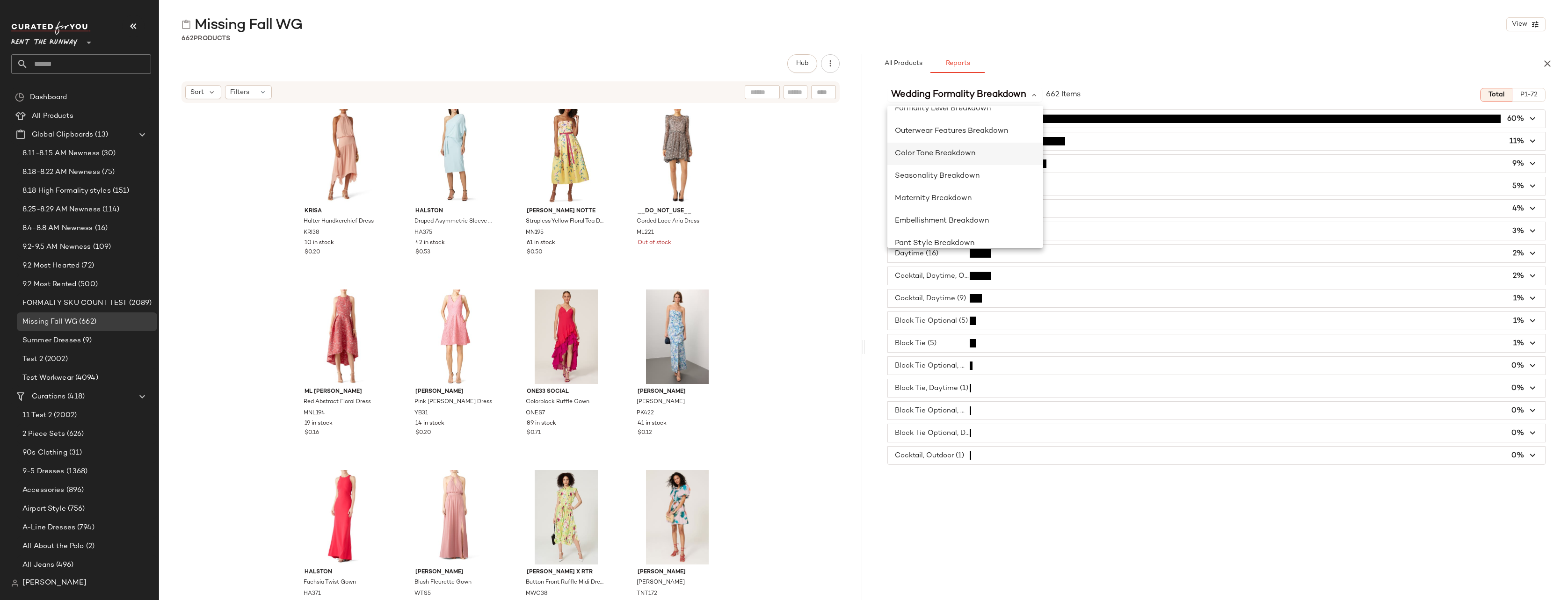
scroll to position [216, 0]
click at [963, 180] on div "Seasonality Breakdown" at bounding box center [965, 176] width 141 height 11
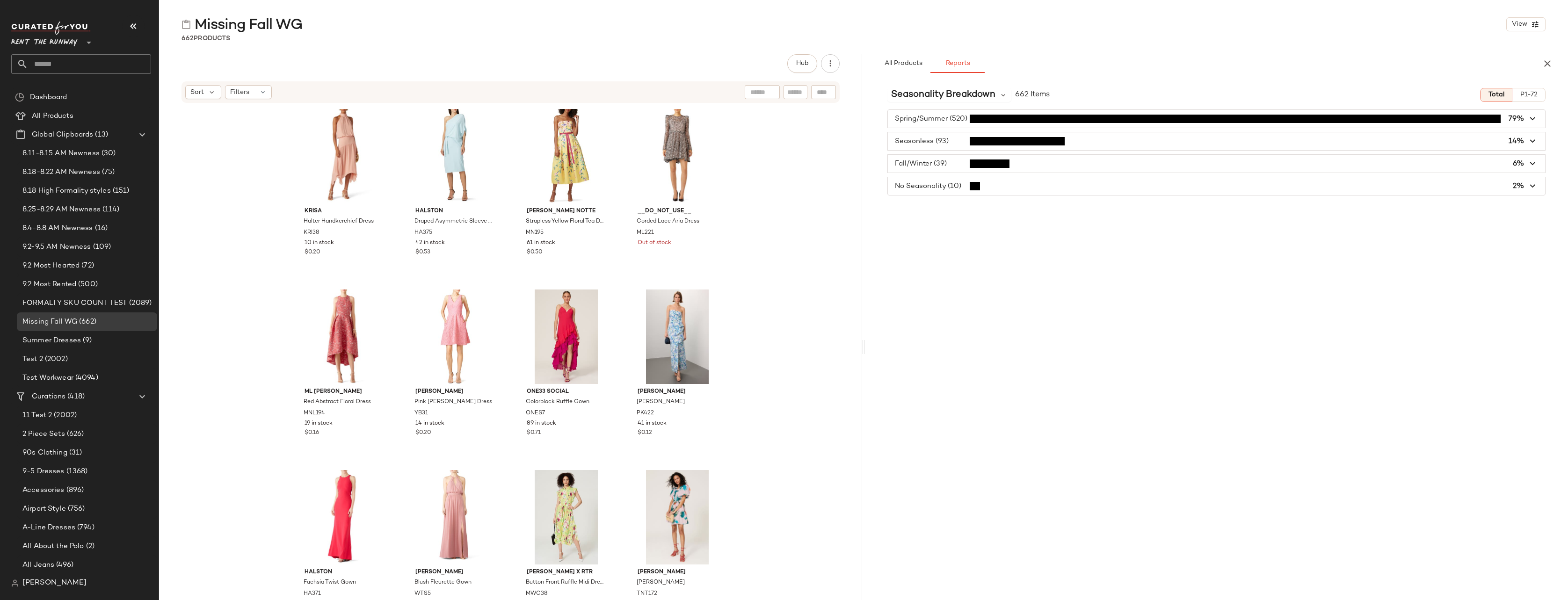
click at [963, 212] on div "Seasonality Breakdown 662 Items Total P1-72 Spring/Summer (520) 79% Seasonless …" at bounding box center [1216, 360] width 703 height 559
click at [959, 93] on span "Seasonality Breakdown" at bounding box center [943, 94] width 104 height 14
click at [963, 43] on div "Missing Fall WG View 662 Products Hub Sort Filters [PERSON_NAME] Handkerchief D…" at bounding box center [863, 307] width 1409 height 585
